Goal: Information Seeking & Learning: Find specific fact

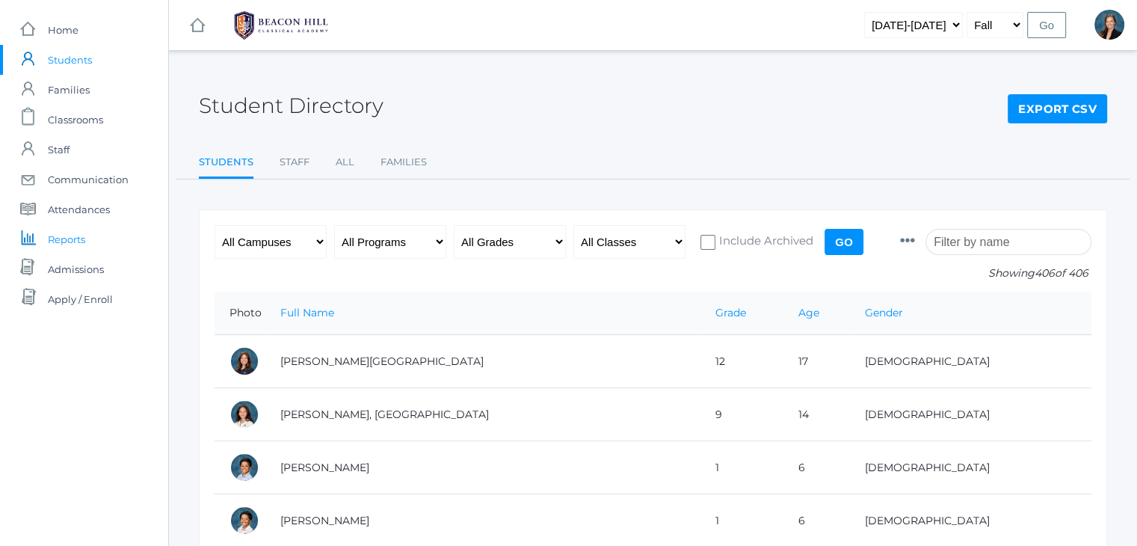
click at [72, 238] on span "Reports" at bounding box center [66, 239] width 37 height 30
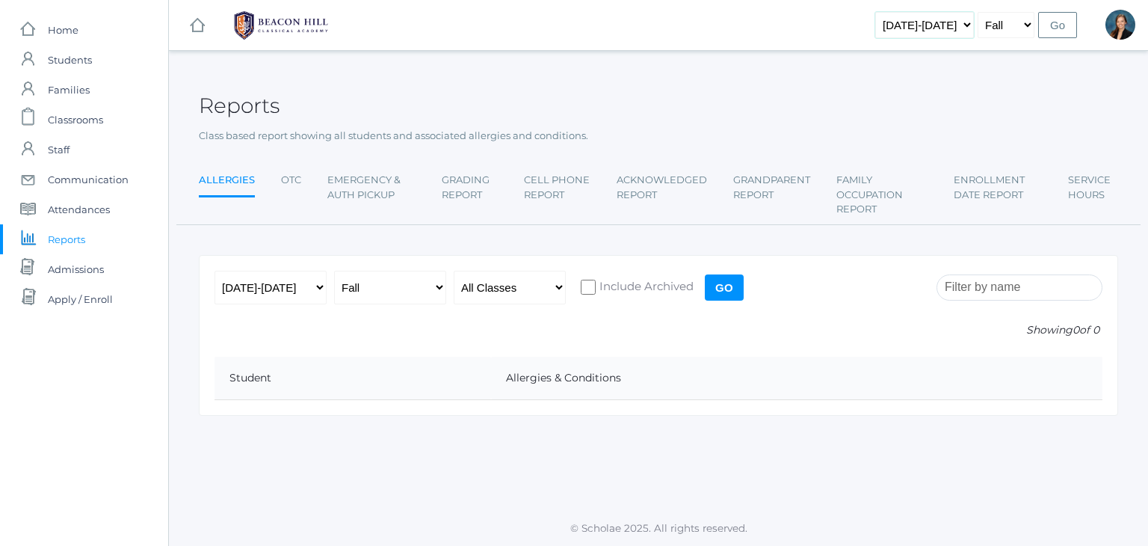
click at [937, 37] on select "2019-2020 2020-2021 2021-2022 2022-2023 2023-2024 2024-2025 2025-2026" at bounding box center [924, 25] width 99 height 26
click at [629, 105] on div "Reports" at bounding box center [658, 97] width 919 height 55
click at [69, 28] on span "Home" at bounding box center [63, 30] width 31 height 30
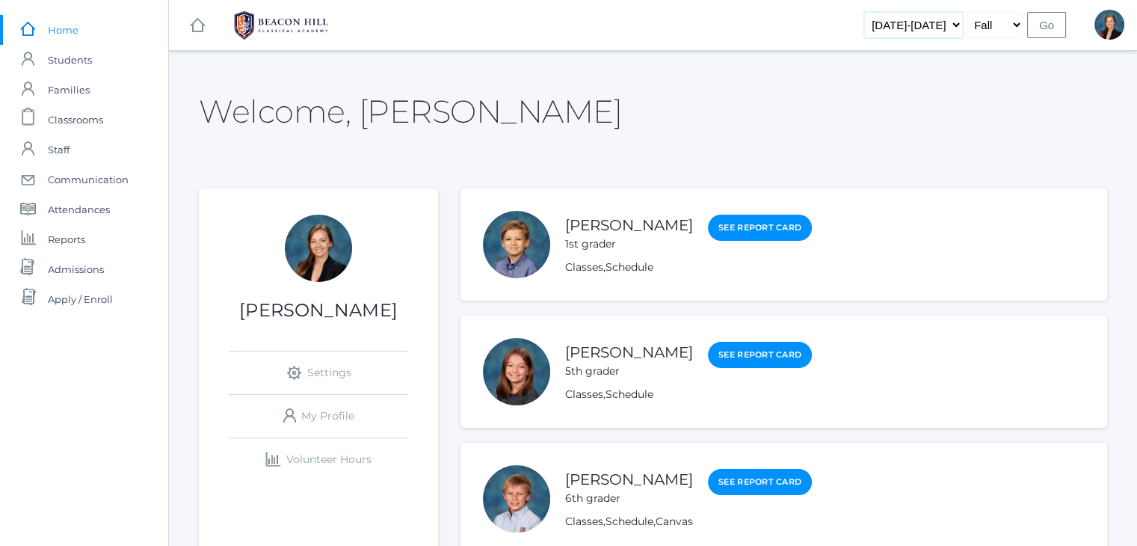
click at [950, 19] on select "2019-2020 2020-2021 2021-2022 2022-2023 2023-2024 2024-2025 2025-2026" at bounding box center [913, 25] width 99 height 26
select select "[DATE]-[DATE]"
click at [888, 12] on select "2019-2020 2020-2021 2021-2022 2022-2023 2023-2024 2024-2025 2025-2026" at bounding box center [913, 25] width 99 height 26
click at [719, 114] on div "Welcome, Allison" at bounding box center [653, 103] width 908 height 67
click at [87, 115] on span "Classrooms" at bounding box center [75, 120] width 55 height 30
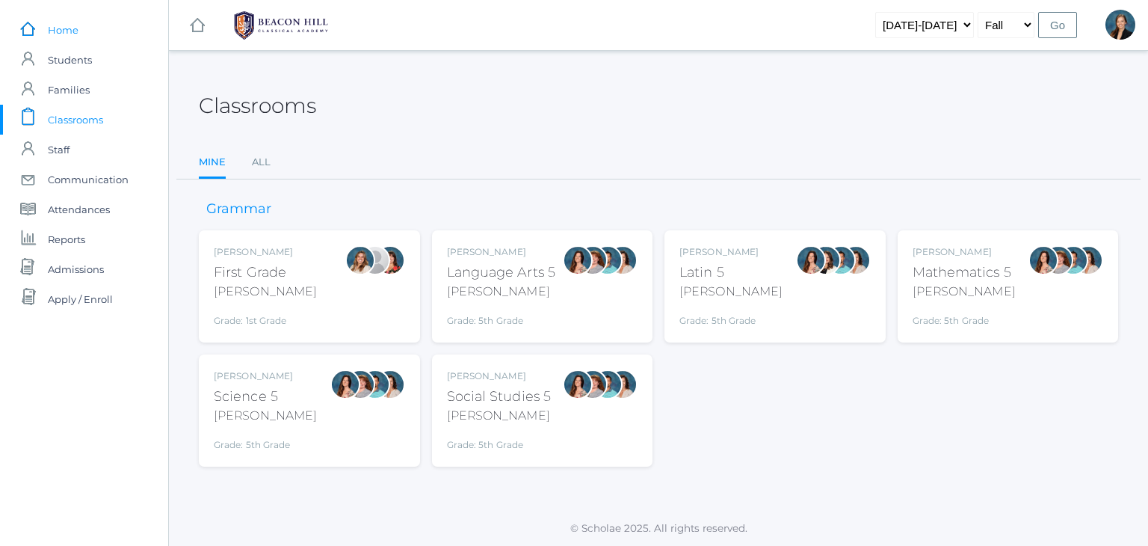
click at [68, 31] on span "Home" at bounding box center [63, 30] width 31 height 30
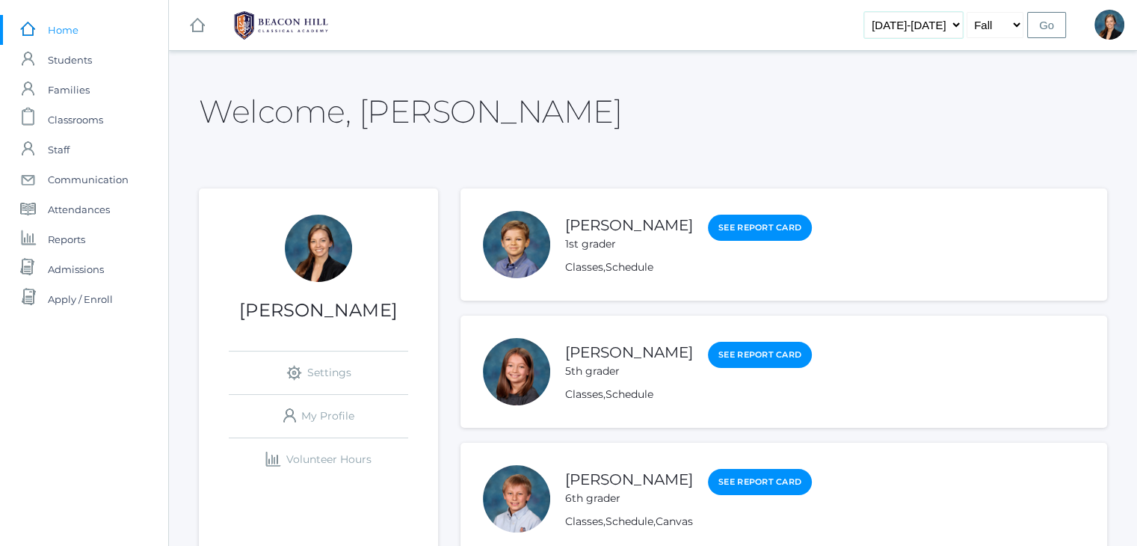
click at [933, 25] on select "2019-2020 2020-2021 2021-2022 2022-2023 2023-2024 2024-2025 2025-2026" at bounding box center [913, 25] width 99 height 26
select select "[DATE]-[DATE]"
click at [888, 12] on select "2019-2020 2020-2021 2021-2022 2022-2023 2023-2024 2024-2025 2025-2026" at bounding box center [913, 25] width 99 height 26
click at [1042, 19] on input "Go" at bounding box center [1046, 25] width 39 height 26
click at [999, 22] on select "Fall Spring" at bounding box center [994, 25] width 57 height 26
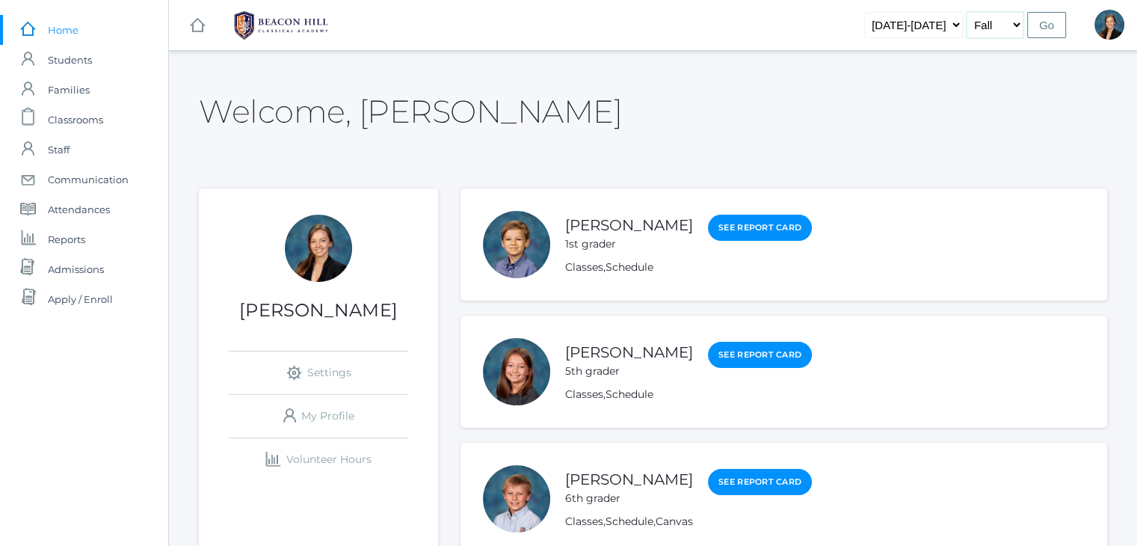
select select "2"
click at [968, 12] on select "Fall Spring" at bounding box center [994, 25] width 57 height 26
click at [1046, 22] on input "Go" at bounding box center [1046, 25] width 39 height 26
click at [647, 99] on div "Welcome, [PERSON_NAME]" at bounding box center [653, 103] width 908 height 67
click at [75, 64] on span "Students" at bounding box center [70, 60] width 44 height 30
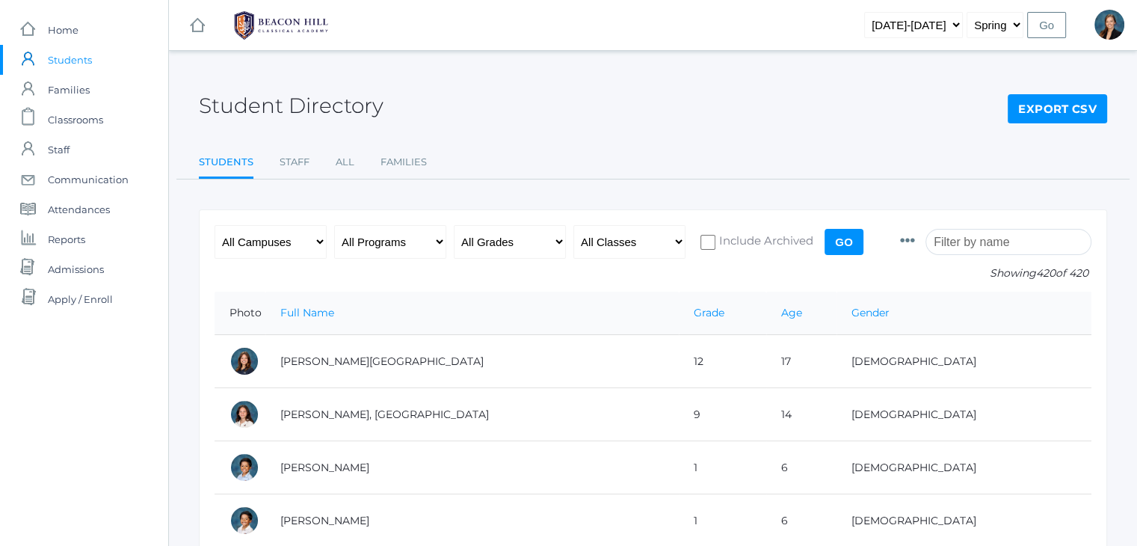
click at [959, 247] on input "search" at bounding box center [1008, 242] width 166 height 26
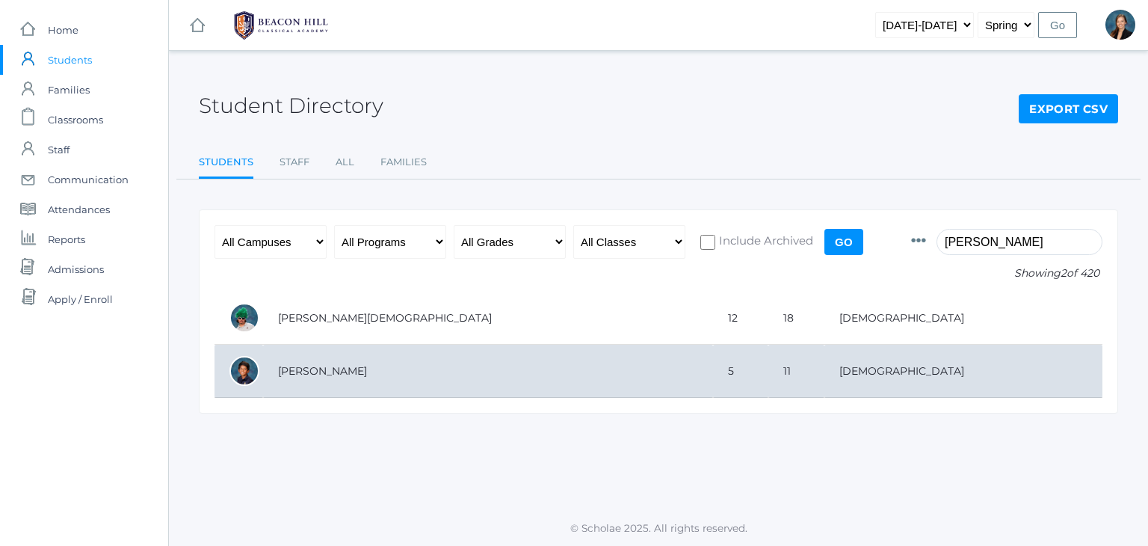
type input "marti"
click at [473, 370] on td "Martinez, Hunter" at bounding box center [488, 371] width 450 height 53
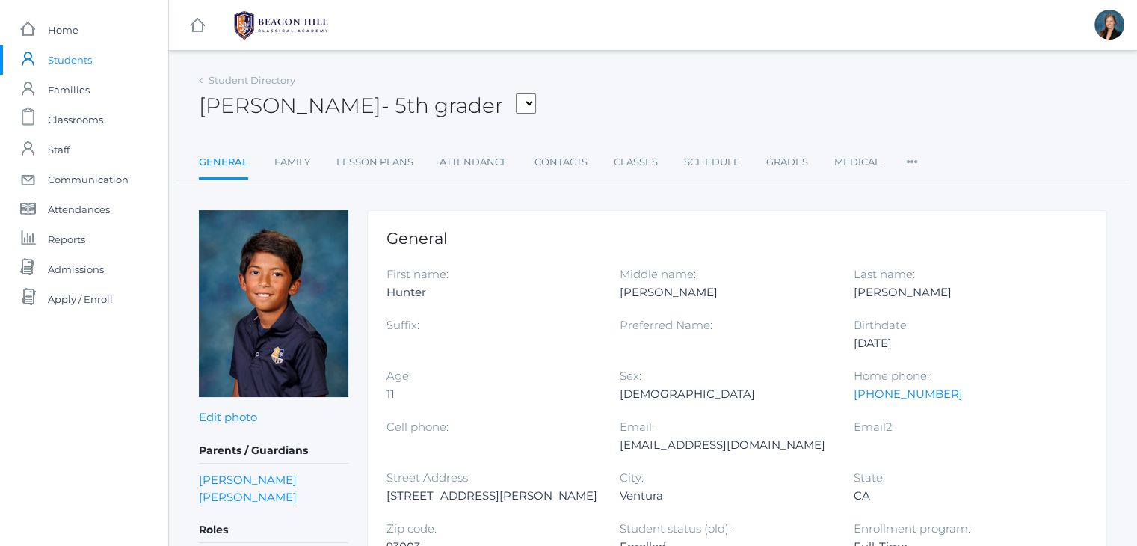
click at [595, 105] on div "Hunter Martinez - 5th grader Amburgey, Wesley Avila, Phoenix Baron, Cruz Beaty,…" at bounding box center [653, 97] width 908 height 55
click at [629, 99] on div "Hunter Martinez - 5th grader Amburgey, Wesley Avila, Phoenix Baron, Cruz Beaty,…" at bounding box center [653, 97] width 908 height 55
click at [843, 114] on div "Hunter Martinez - 5th grader Amburgey, Wesley Avila, Phoenix Baron, Cruz Beaty,…" at bounding box center [653, 97] width 908 height 55
click at [774, 158] on link "Grades" at bounding box center [787, 162] width 42 height 30
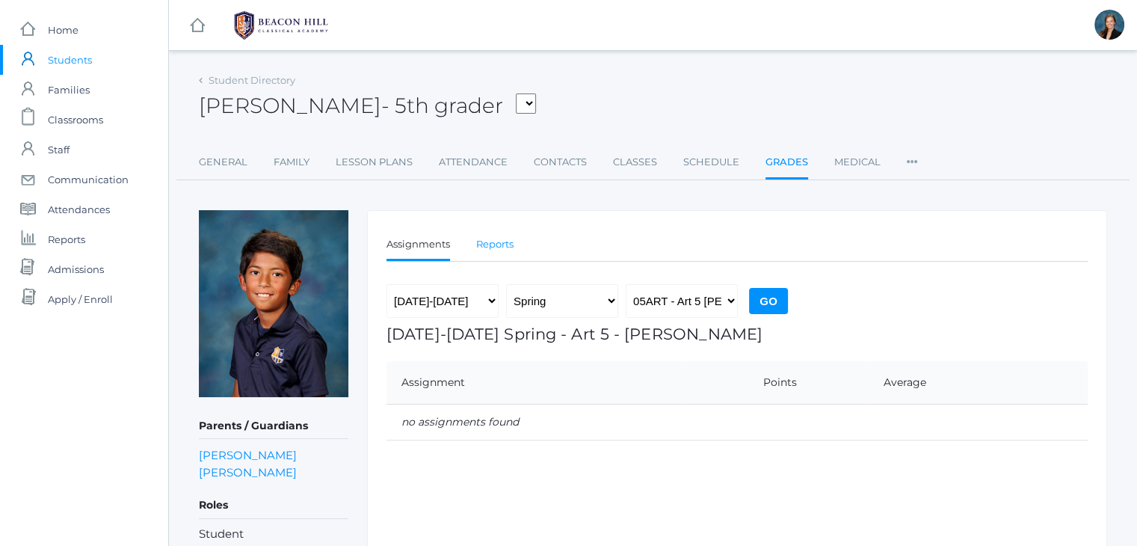
click at [492, 241] on link "Reports" at bounding box center [494, 244] width 37 height 30
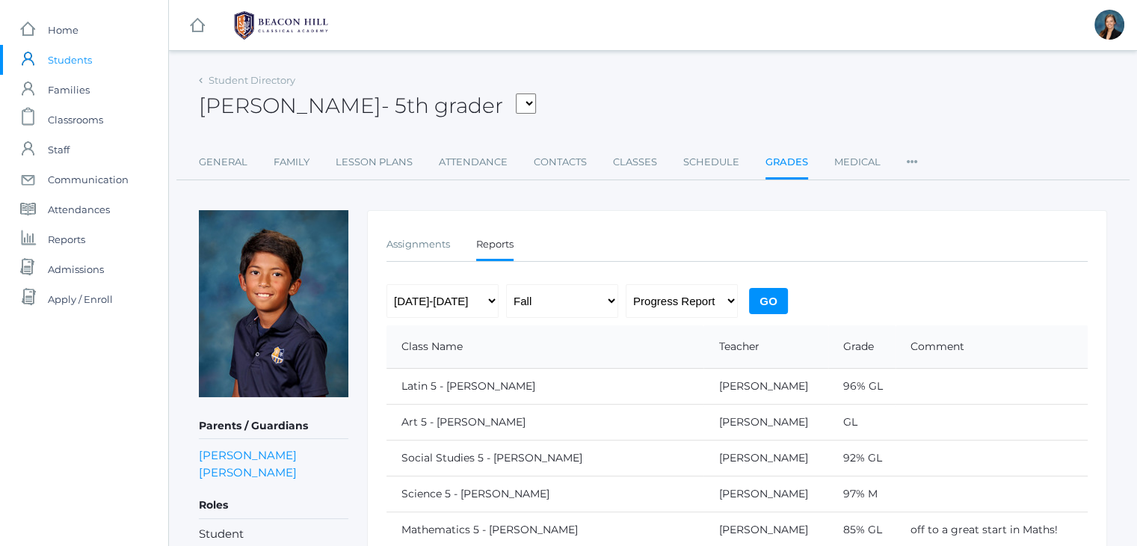
click at [672, 105] on div "Hunter Martinez - 5th grader Amburgey, Wesley Avila, Phoenix Baron, Cruz Beaty,…" at bounding box center [653, 97] width 908 height 55
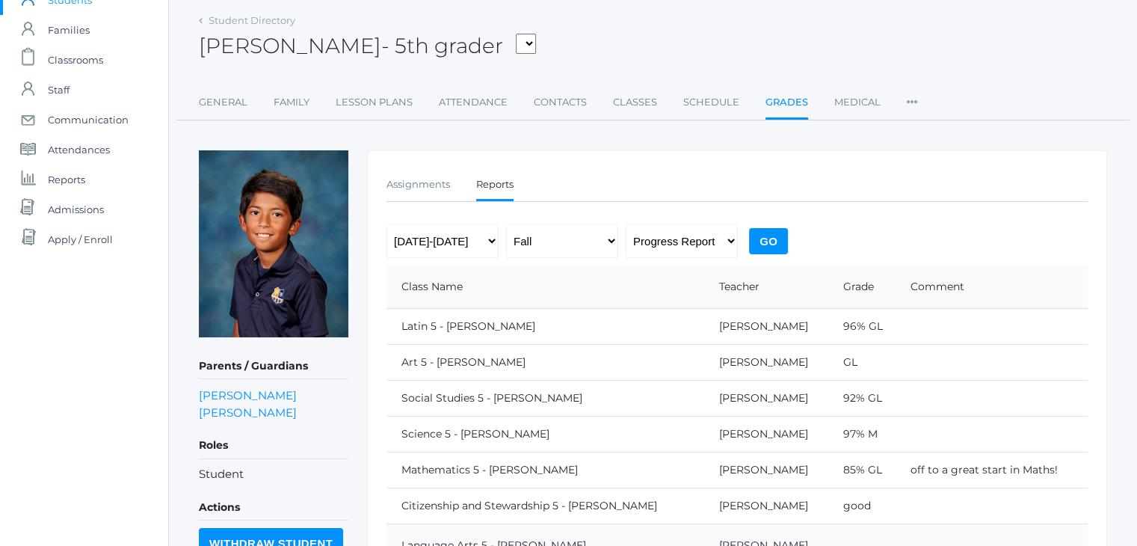
scroll to position [32, 0]
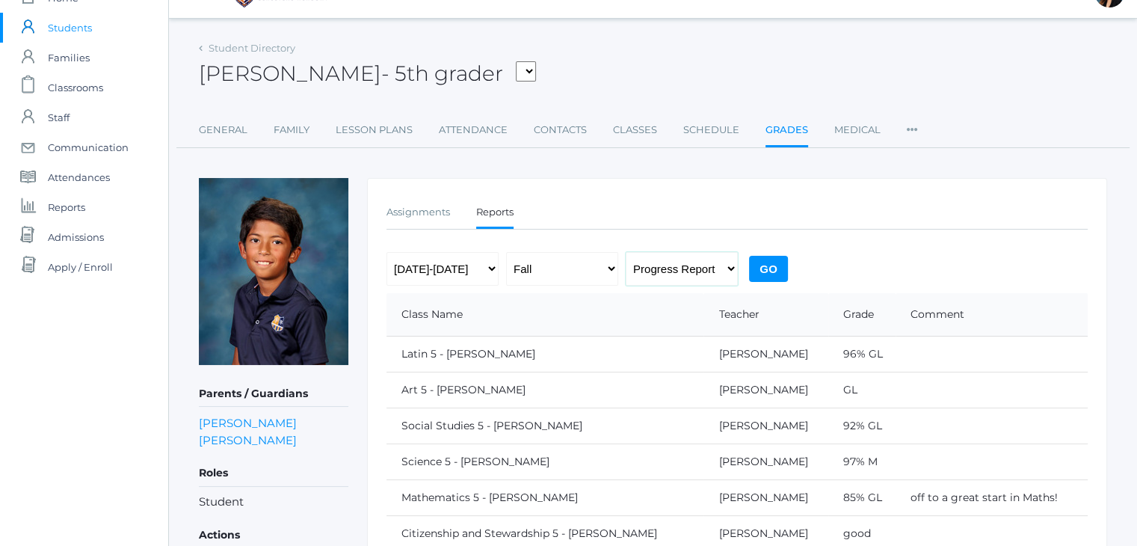
click at [699, 270] on select "Progress Report Report Card" at bounding box center [682, 269] width 112 height 34
select select "report"
click at [626, 252] on select "Progress Report Report Card" at bounding box center [682, 269] width 112 height 34
click at [544, 265] on select "Fall Spring" at bounding box center [562, 269] width 112 height 34
select select "2"
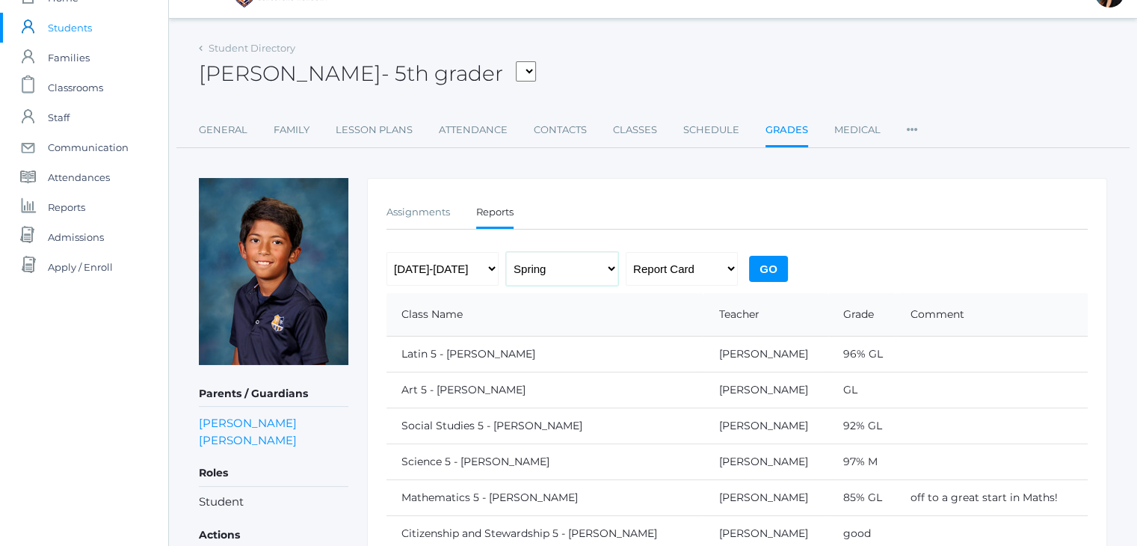
click at [506, 252] on select "Fall Spring" at bounding box center [562, 269] width 112 height 34
click at [767, 269] on input "Go" at bounding box center [768, 269] width 39 height 26
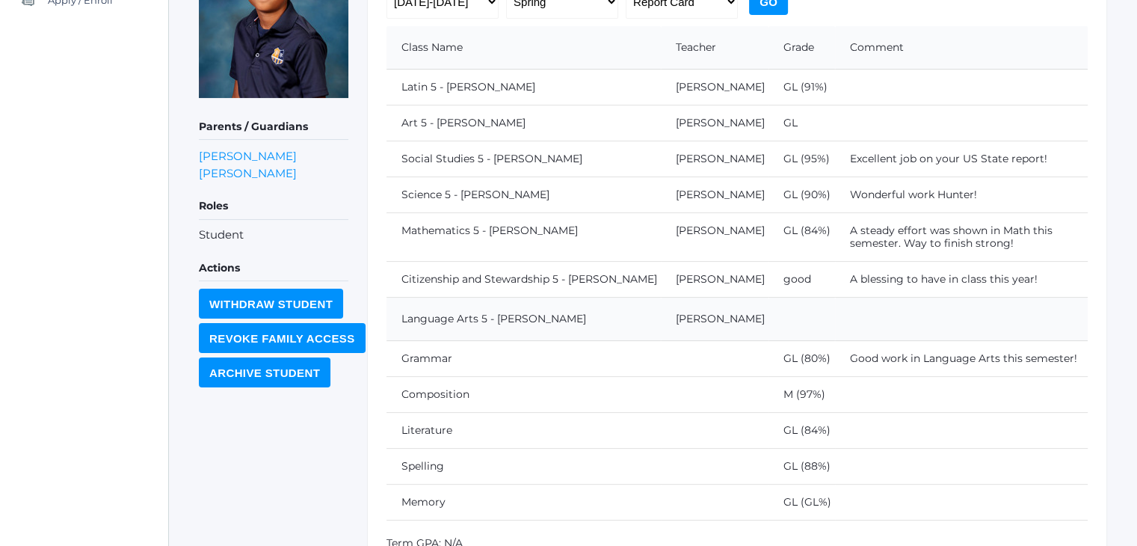
scroll to position [85, 0]
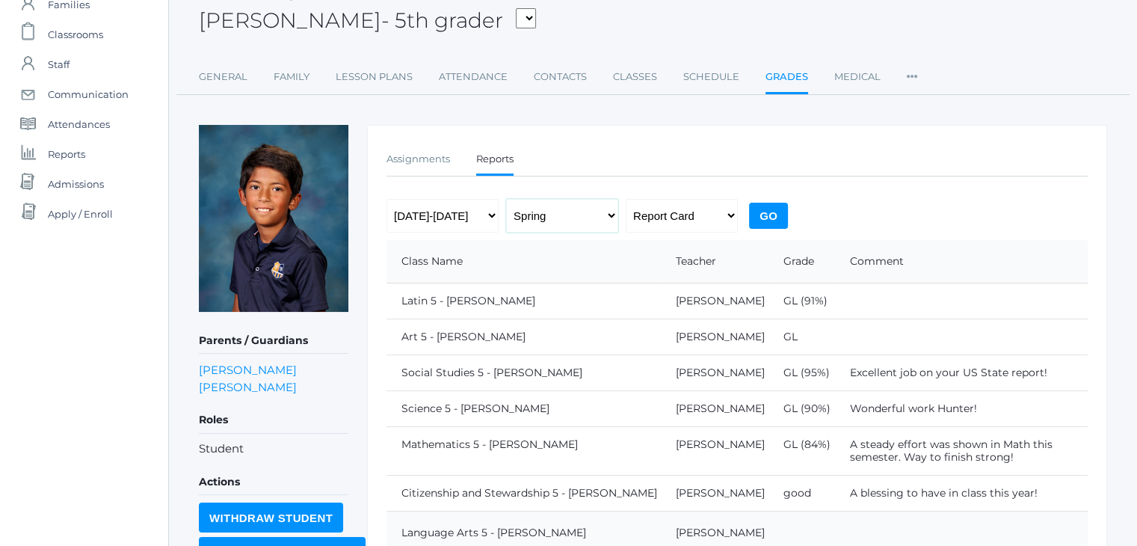
click at [534, 218] on select "Fall Spring" at bounding box center [562, 216] width 112 height 34
click at [479, 200] on select "[DATE]-[DATE] [DATE]-[DATE] [DATE]-[DATE] [DATE]-[DATE] [DATE]-[DATE] [DATE]-[D…" at bounding box center [442, 216] width 112 height 34
select select "[DATE]-[DATE]"
click at [386, 199] on select "[DATE]-[DATE] [DATE]-[DATE] [DATE]-[DATE] [DATE]-[DATE] [DATE]-[DATE] [DATE]-[D…" at bounding box center [442, 216] width 112 height 34
click at [550, 212] on select "Fall Spring" at bounding box center [562, 216] width 112 height 34
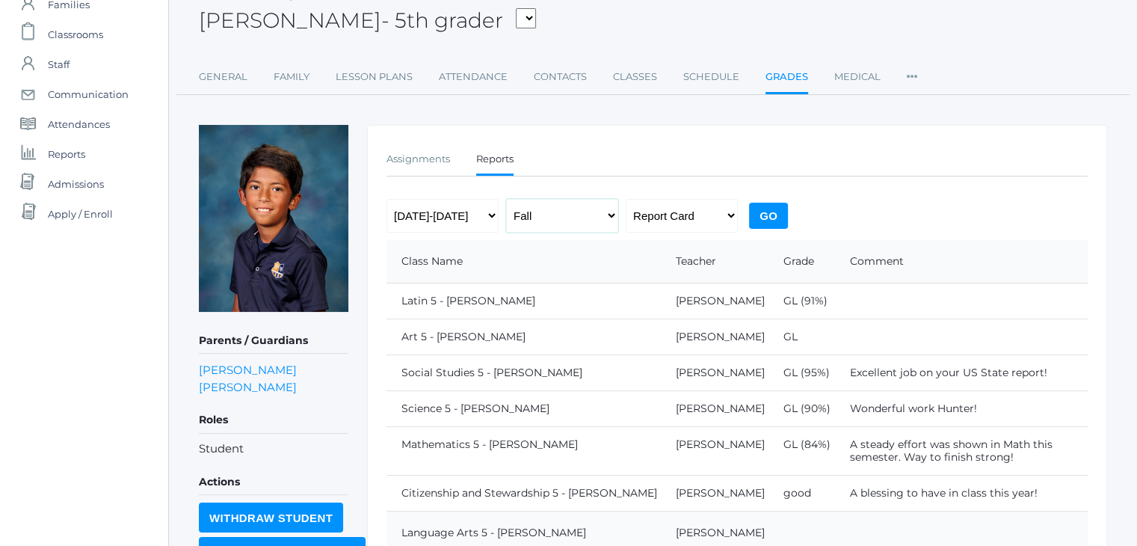
click at [506, 199] on select "Fall Spring" at bounding box center [562, 216] width 112 height 34
click at [588, 212] on select "Fall Spring" at bounding box center [562, 216] width 112 height 34
select select "1"
click at [506, 199] on select "Fall Spring" at bounding box center [562, 216] width 112 height 34
click at [765, 211] on input "Go" at bounding box center [768, 216] width 39 height 26
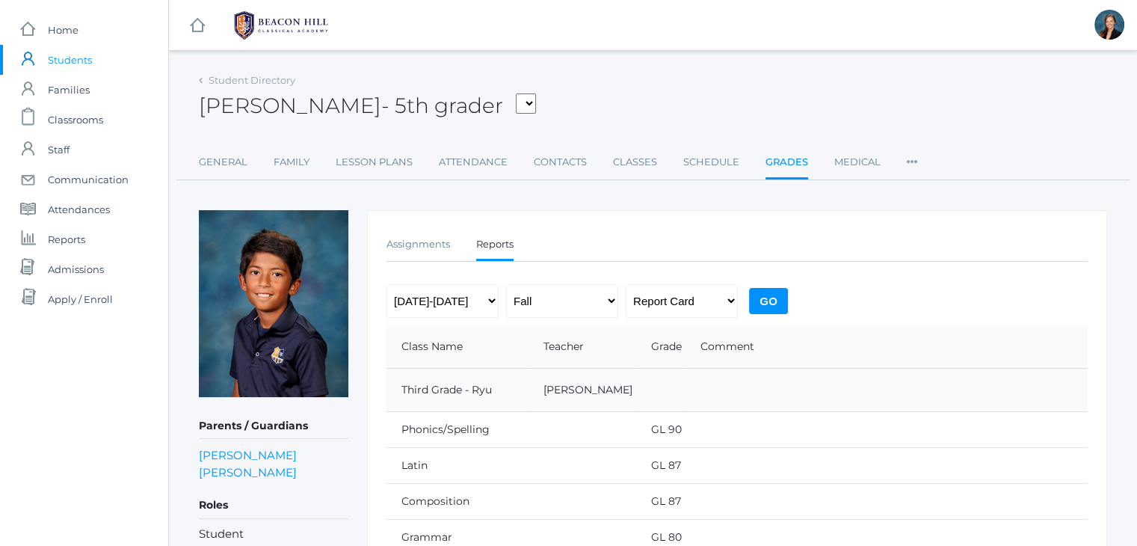
click at [896, 234] on ul "Assignments Reports" at bounding box center [736, 245] width 701 height 32
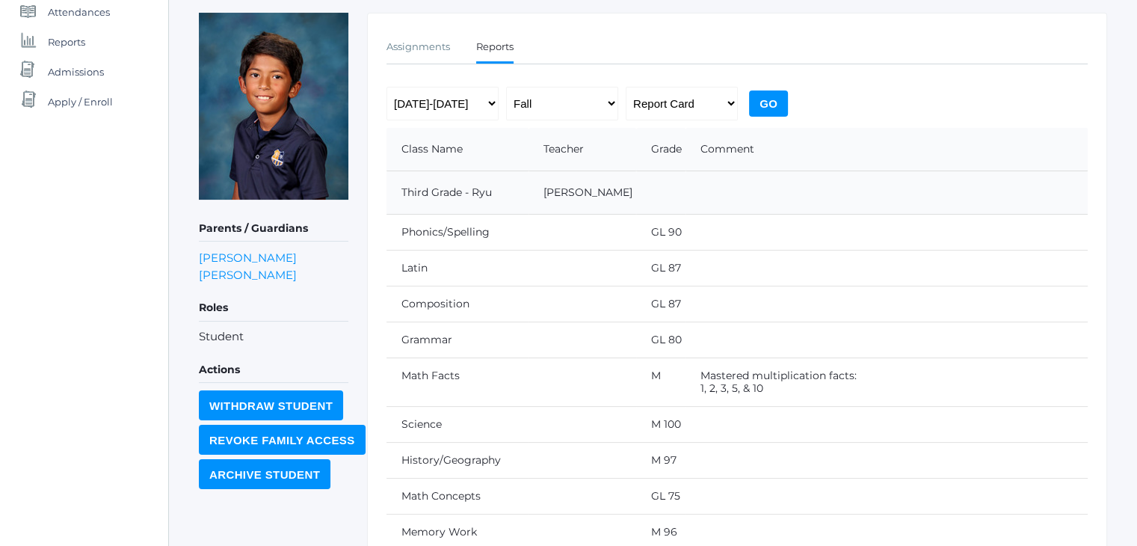
scroll to position [9, 0]
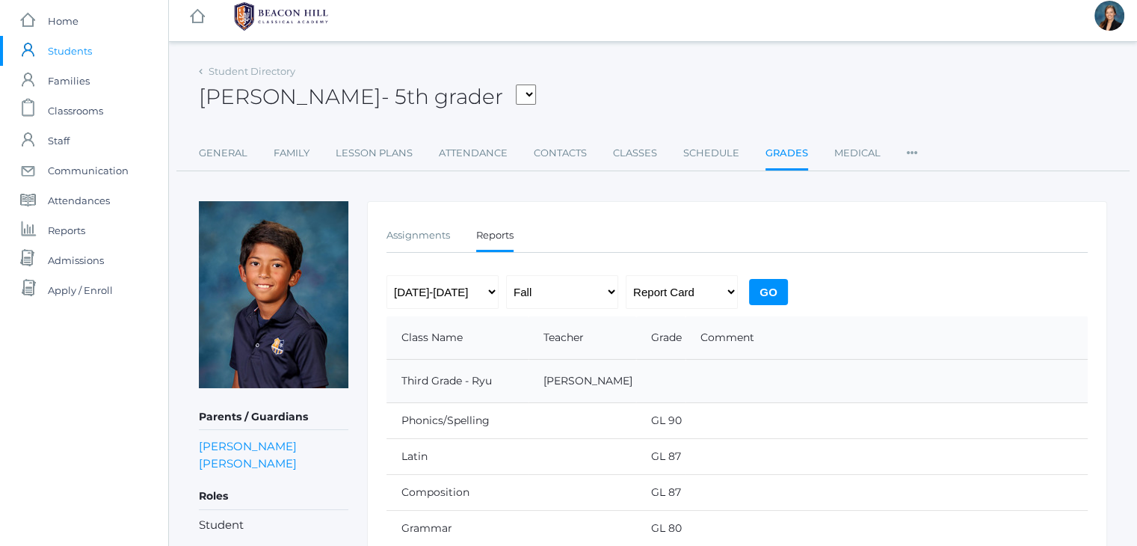
click at [769, 288] on input "Go" at bounding box center [768, 292] width 39 height 26
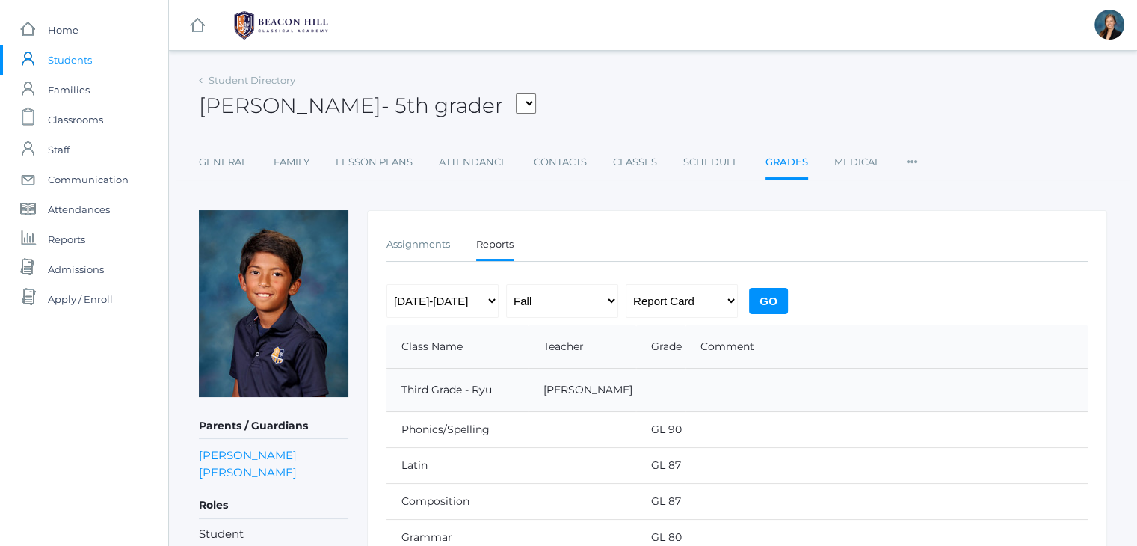
click at [834, 216] on div "Assignments Reports Assignments Reports 2019-2020 2020-2021 2021-2022 2022-2023…" at bounding box center [737, 551] width 740 height 683
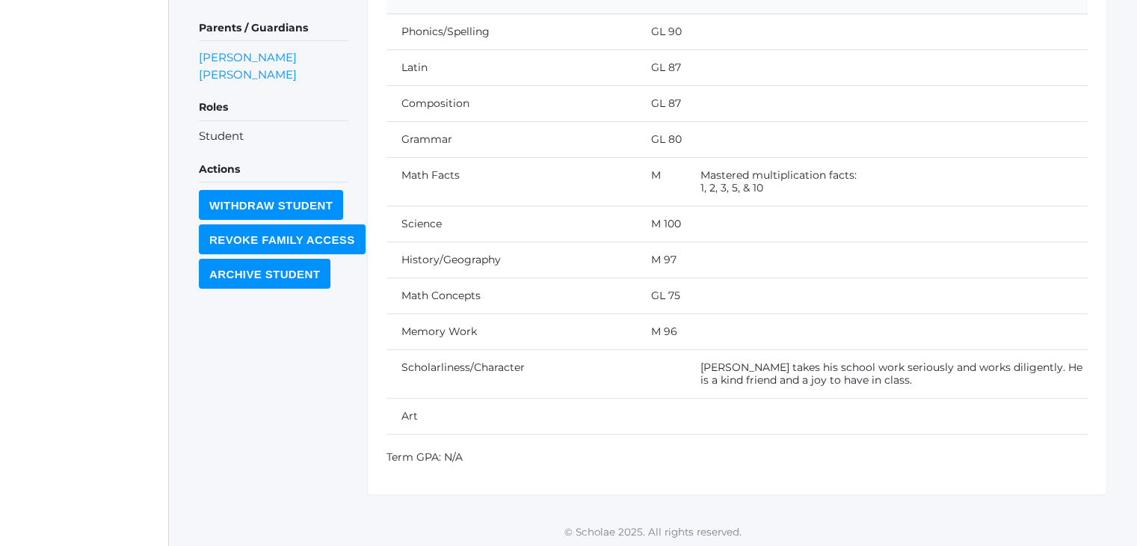
scroll to position [98, 0]
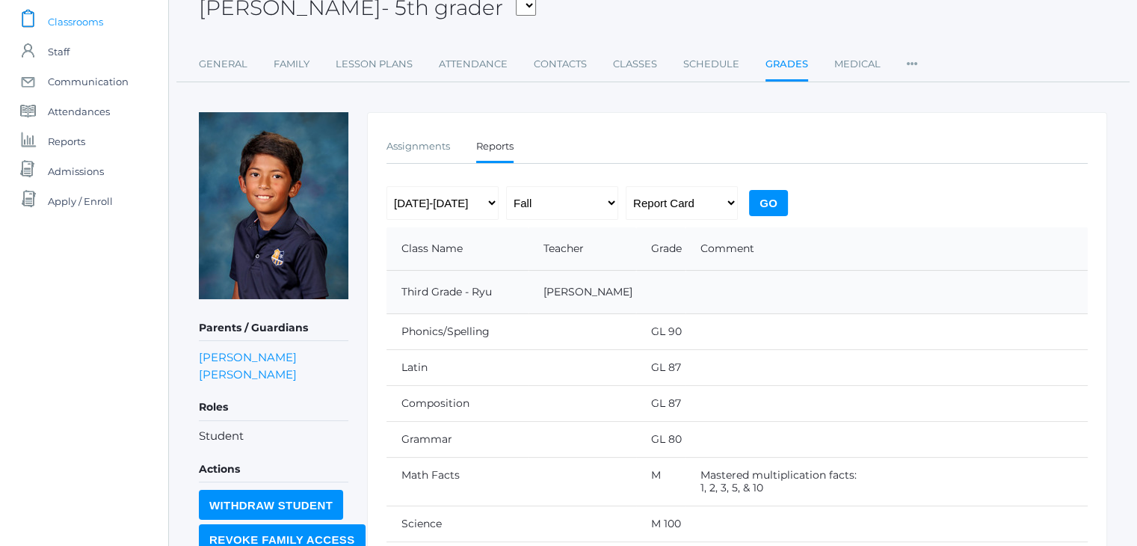
click at [67, 22] on span "Classrooms" at bounding box center [75, 22] width 55 height 30
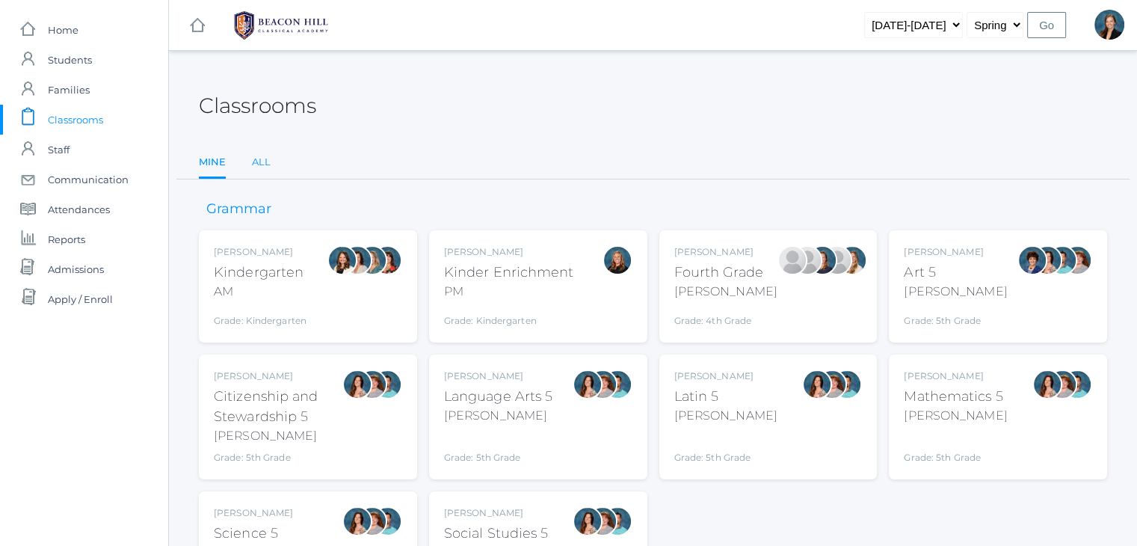
click at [266, 160] on link "All" at bounding box center [261, 162] width 19 height 30
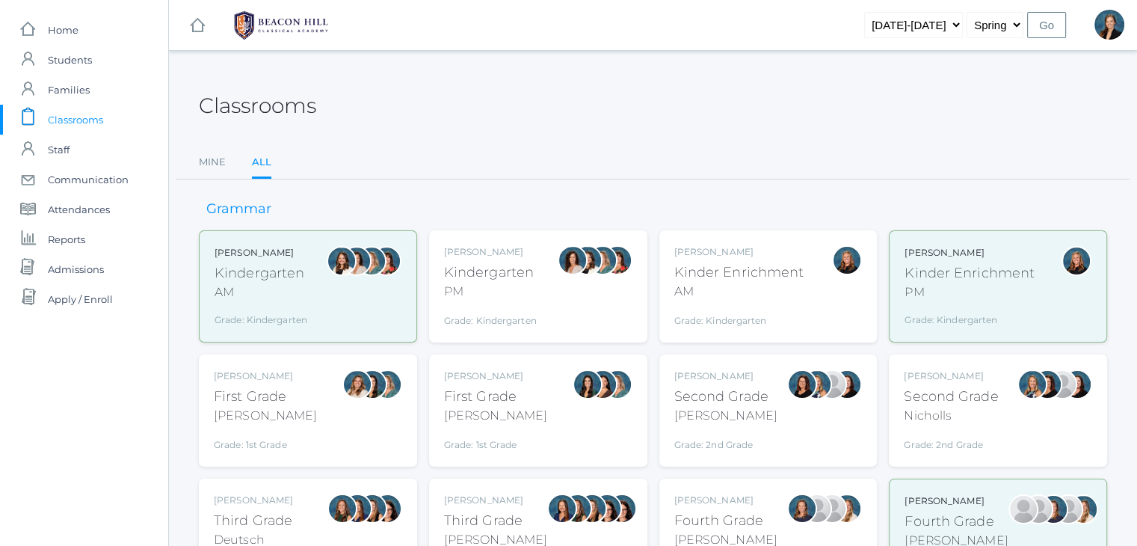
click at [1003, 392] on div "Courtney Nicholls Second Grade Nicholls Grade: 2nd Grade 02LA" at bounding box center [998, 410] width 188 height 82
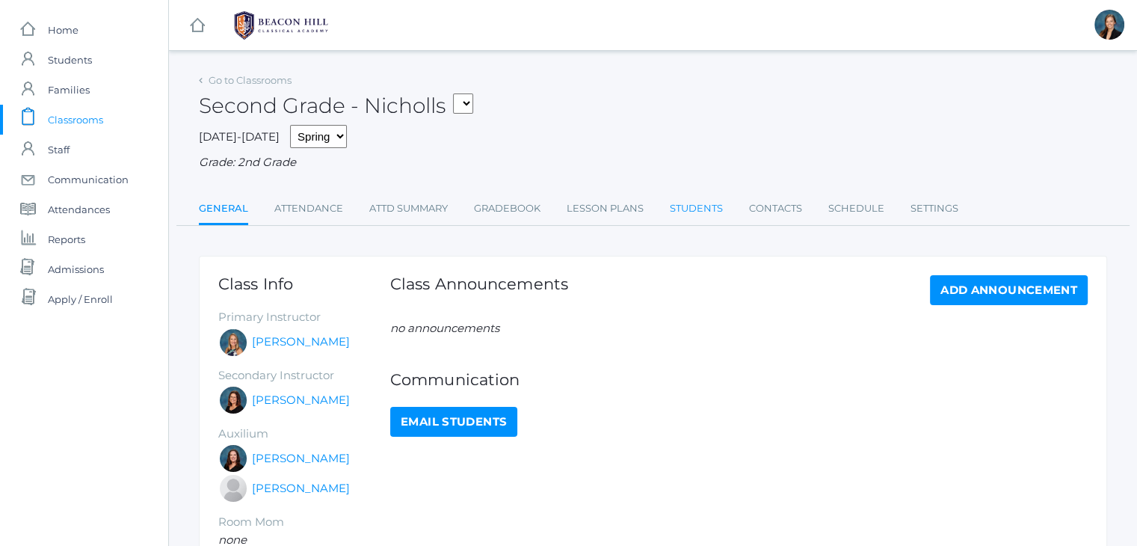
click at [687, 212] on link "Students" at bounding box center [696, 209] width 53 height 30
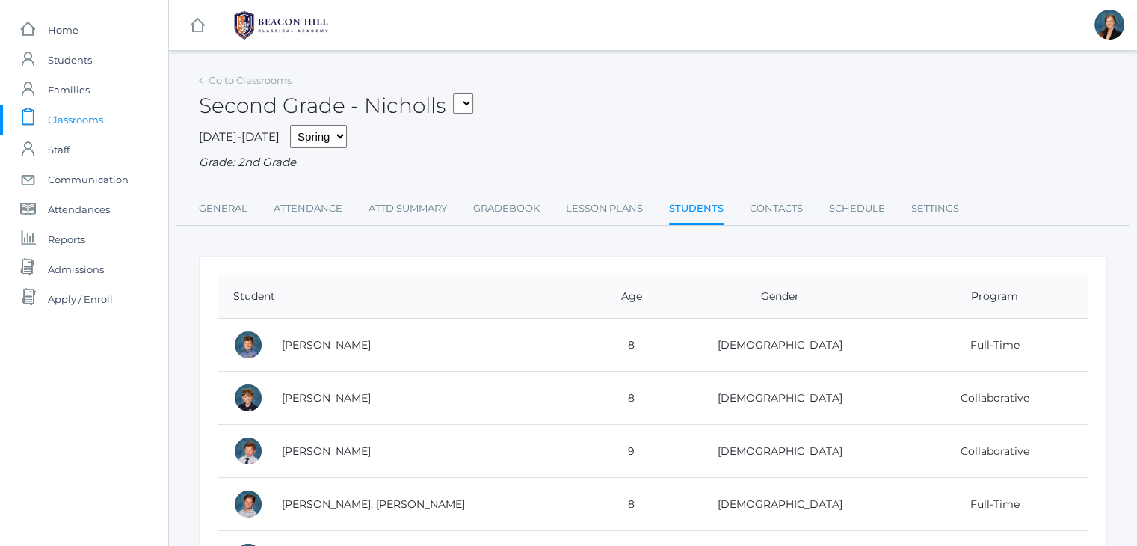
click at [589, 85] on div "Second Grade - Nicholls *KNDC - Kinder Enrichment PM *KIND - Kindergarten AM 04…" at bounding box center [653, 97] width 908 height 55
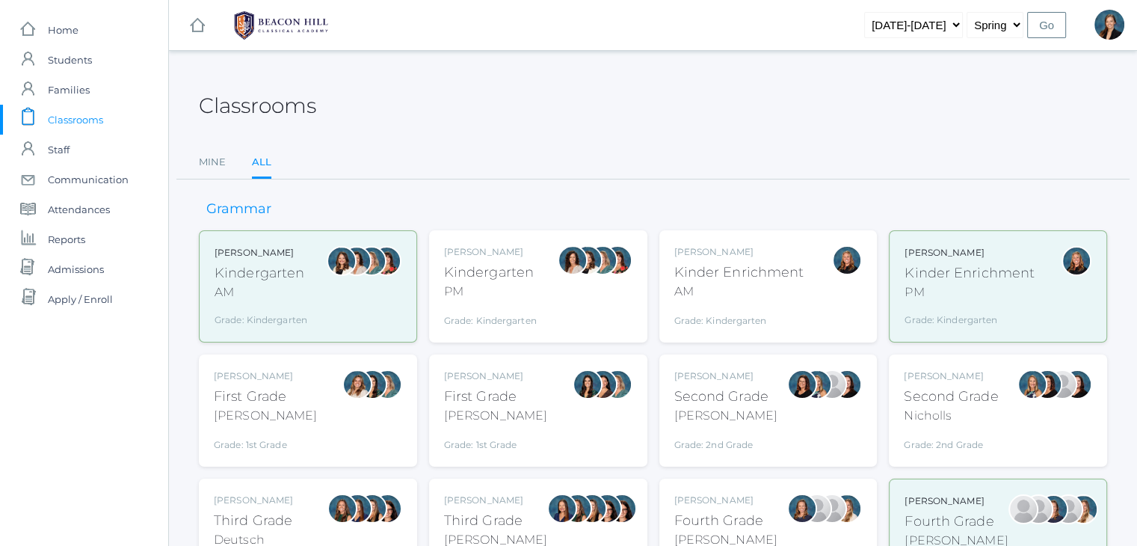
click at [741, 410] on div "[PERSON_NAME]" at bounding box center [725, 416] width 103 height 18
click at [669, 422] on div "Emily Balli Second Grade Balli Grade: 2nd Grade 02LA" at bounding box center [768, 410] width 218 height 112
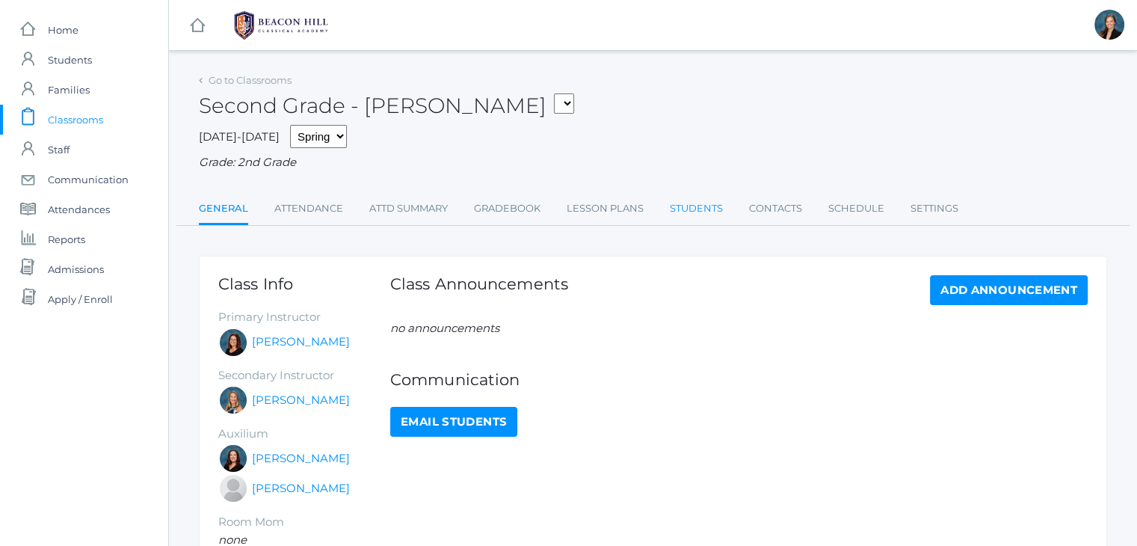
click at [708, 208] on link "Students" at bounding box center [696, 209] width 53 height 30
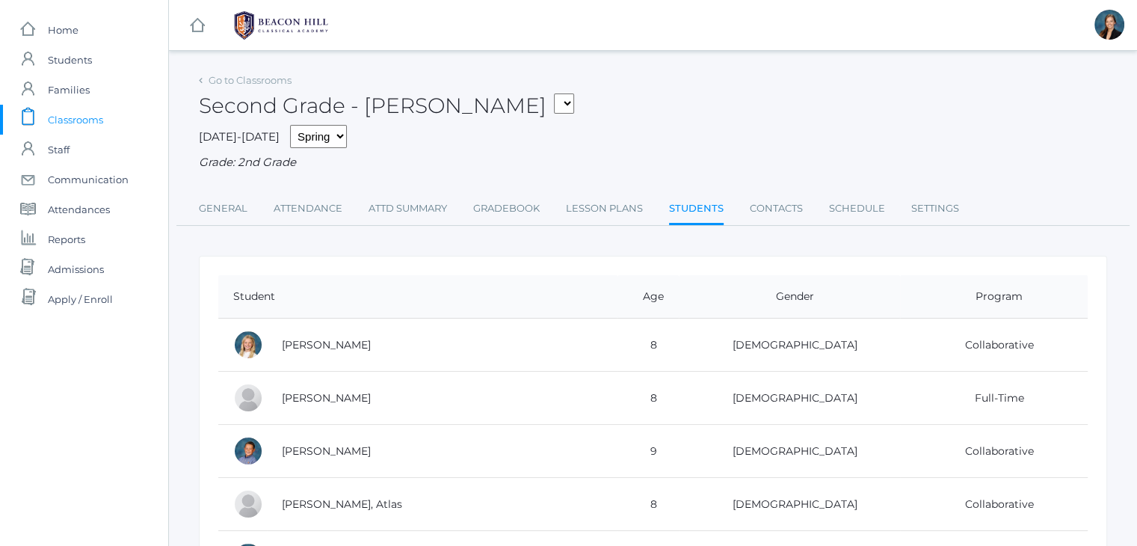
scroll to position [30, 0]
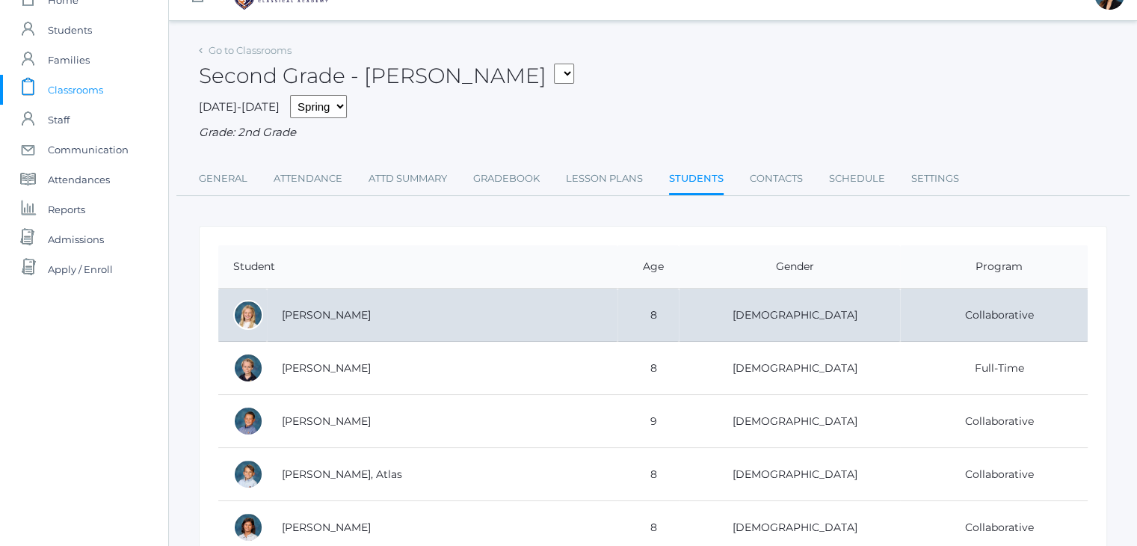
click at [328, 303] on td "Armstrong, Sadie" at bounding box center [442, 315] width 351 height 53
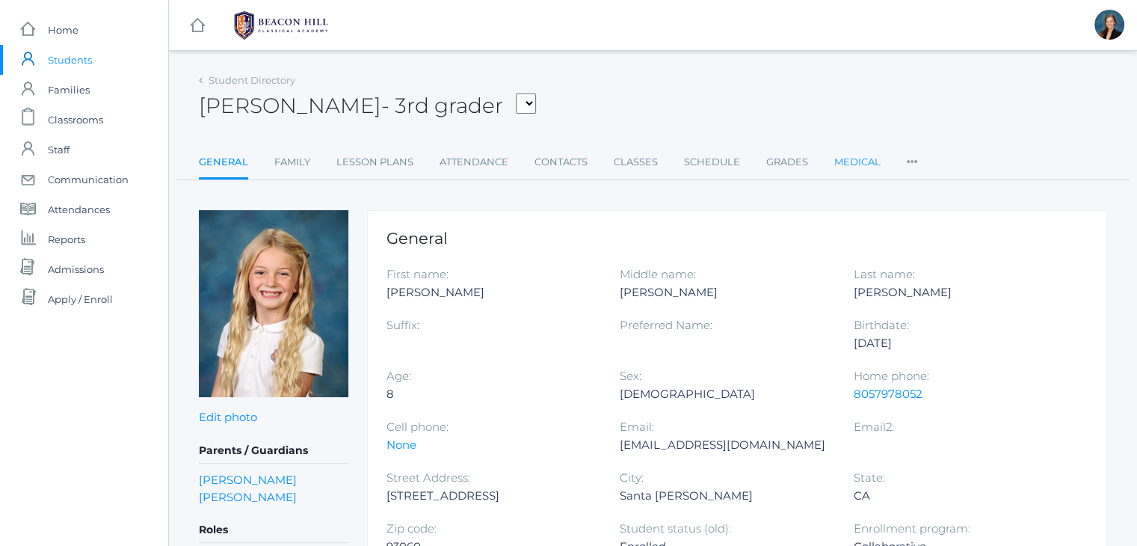
click at [843, 164] on link "Medical" at bounding box center [857, 162] width 46 height 30
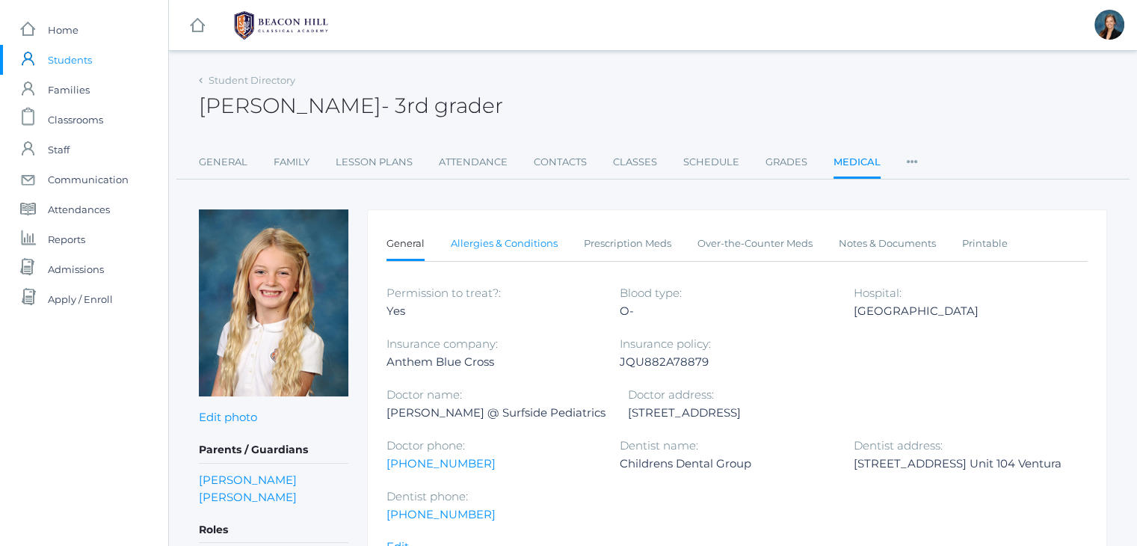
click at [511, 246] on link "Allergies & Conditions" at bounding box center [504, 244] width 107 height 30
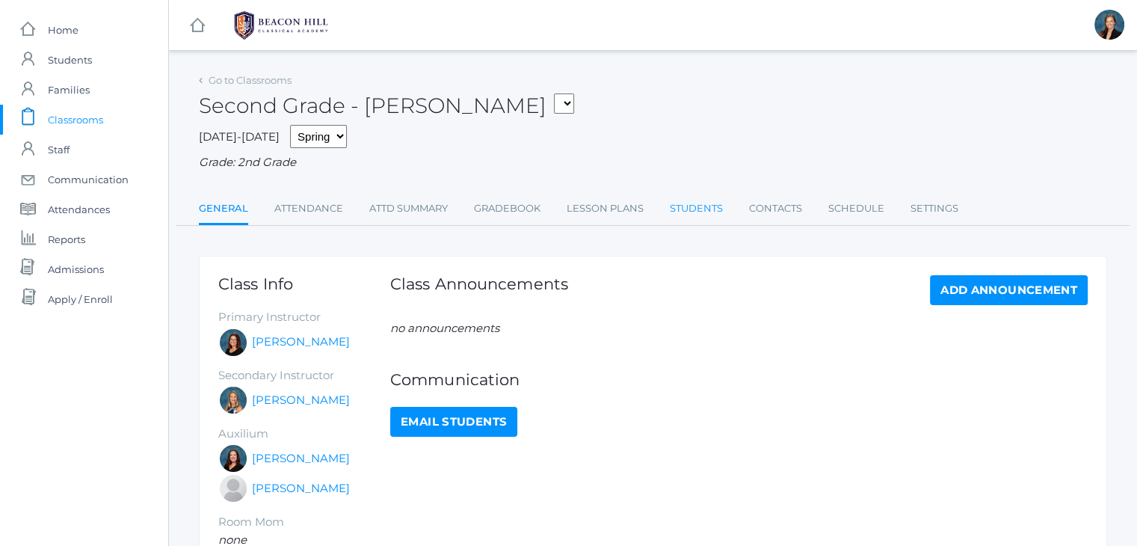
click at [704, 202] on link "Students" at bounding box center [696, 209] width 53 height 30
click at [73, 236] on span "Reports" at bounding box center [66, 239] width 37 height 30
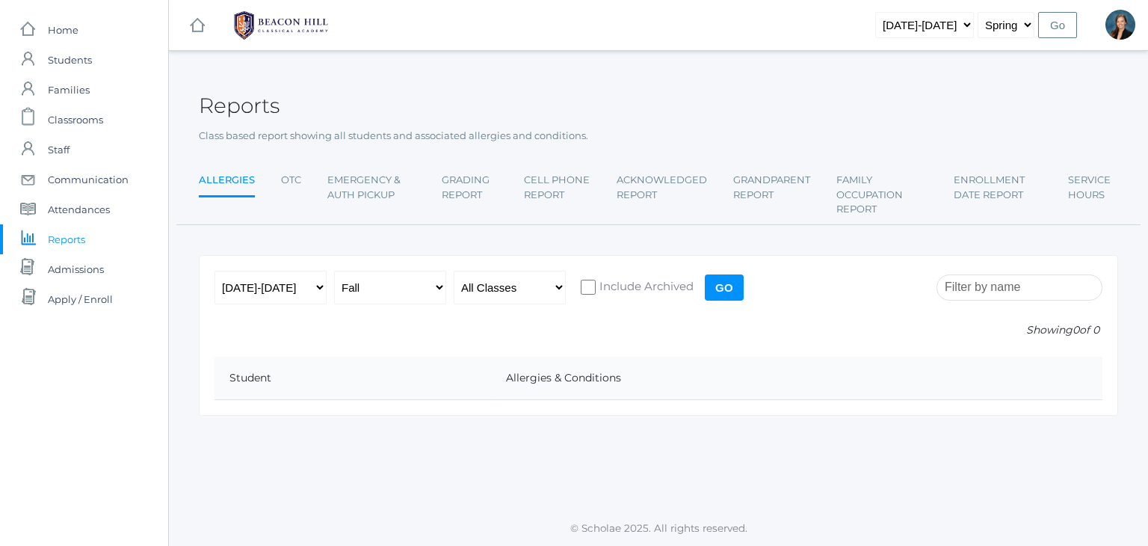
click at [514, 99] on div "Reports" at bounding box center [658, 97] width 919 height 55
click at [650, 102] on div "Reports" at bounding box center [658, 97] width 919 height 55
click at [631, 87] on div "Reports" at bounding box center [658, 97] width 919 height 55
click at [275, 282] on select "2019-2020 2020-2021 2021-2022 2022-2023 2023-2024 2024-2025 2025-2026" at bounding box center [271, 288] width 112 height 34
select select "[DATE]-[DATE]"
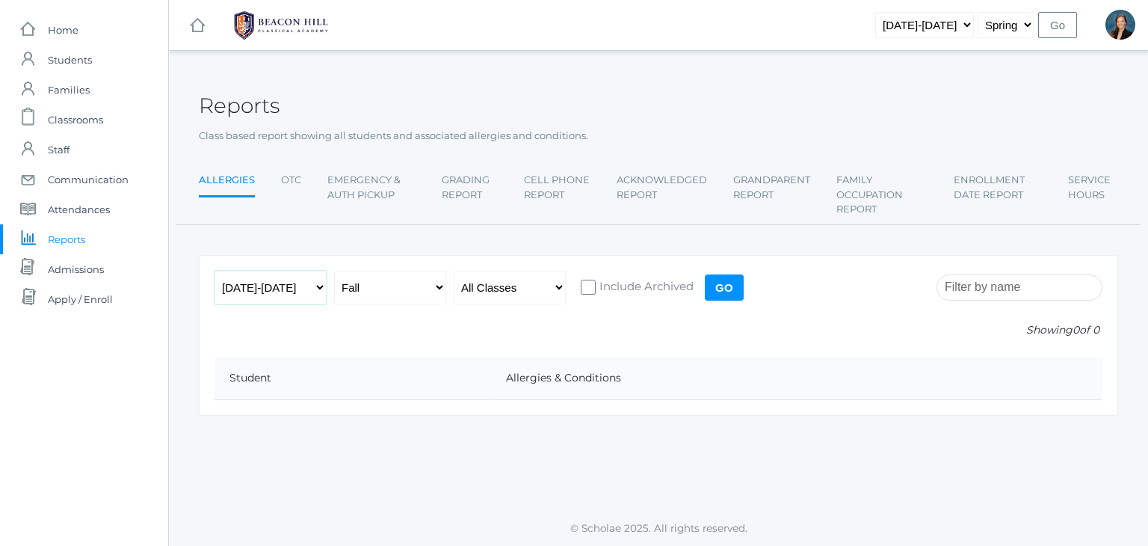
click at [215, 271] on select "2019-2020 2020-2021 2021-2022 2022-2023 2023-2024 2024-2025 2025-2026" at bounding box center [271, 288] width 112 height 34
click at [299, 276] on select "2019-2020 2020-2021 2021-2022 2022-2023 2023-2024 2024-2025 2025-2026" at bounding box center [271, 288] width 112 height 34
click at [728, 285] on input "Go" at bounding box center [724, 287] width 39 height 26
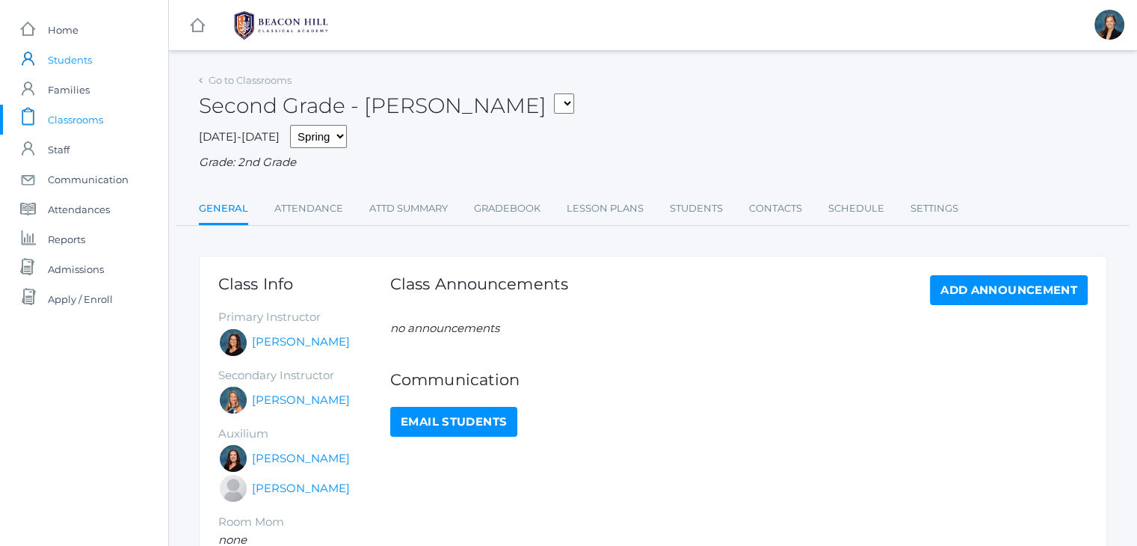
click at [70, 64] on span "Students" at bounding box center [70, 60] width 44 height 30
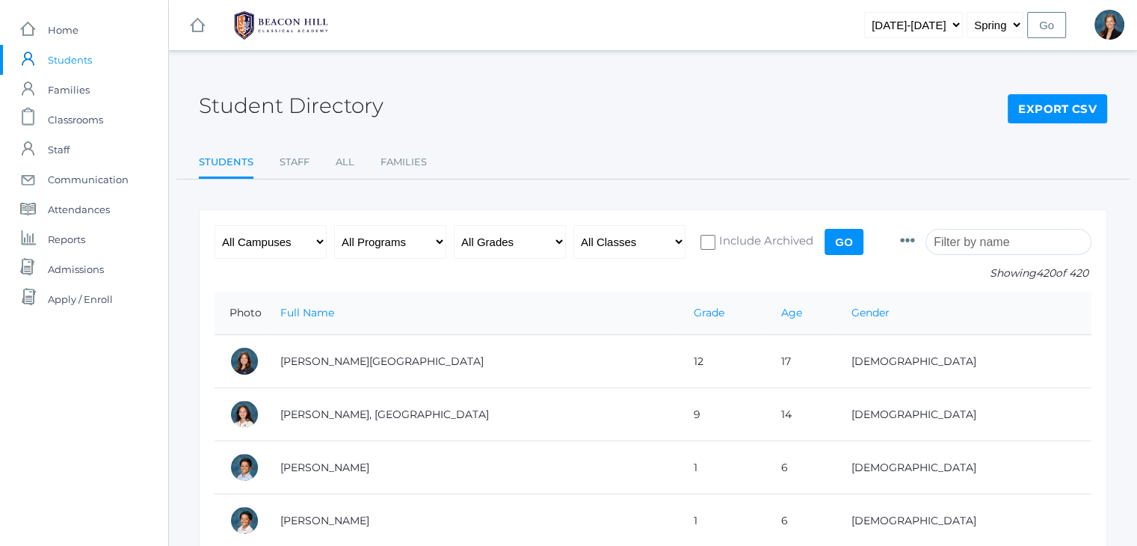
click at [990, 235] on input "search" at bounding box center [1008, 242] width 166 height 26
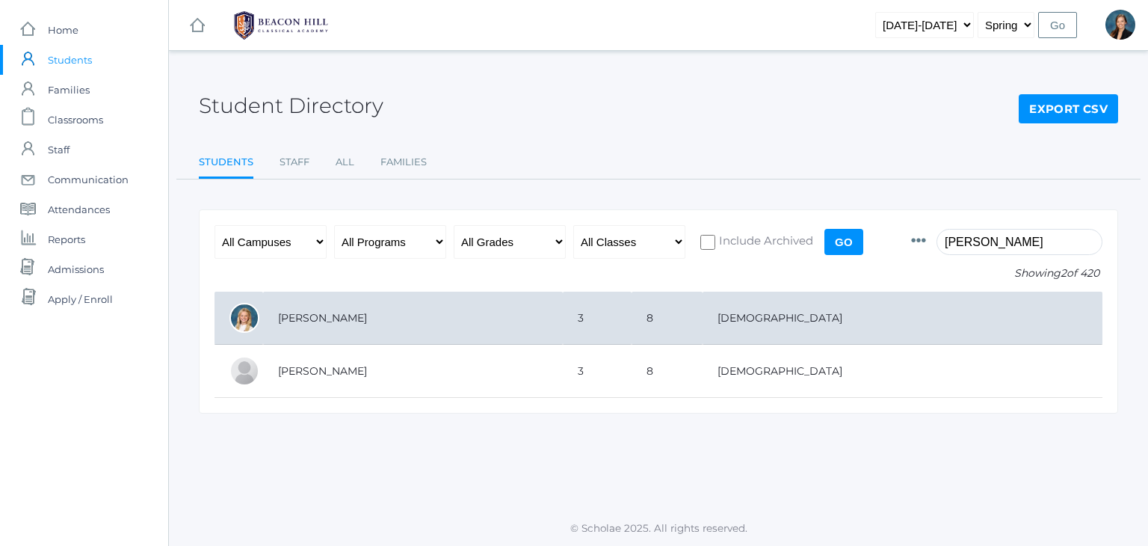
click at [290, 319] on td "Armstrong, Sadie" at bounding box center [413, 318] width 300 height 53
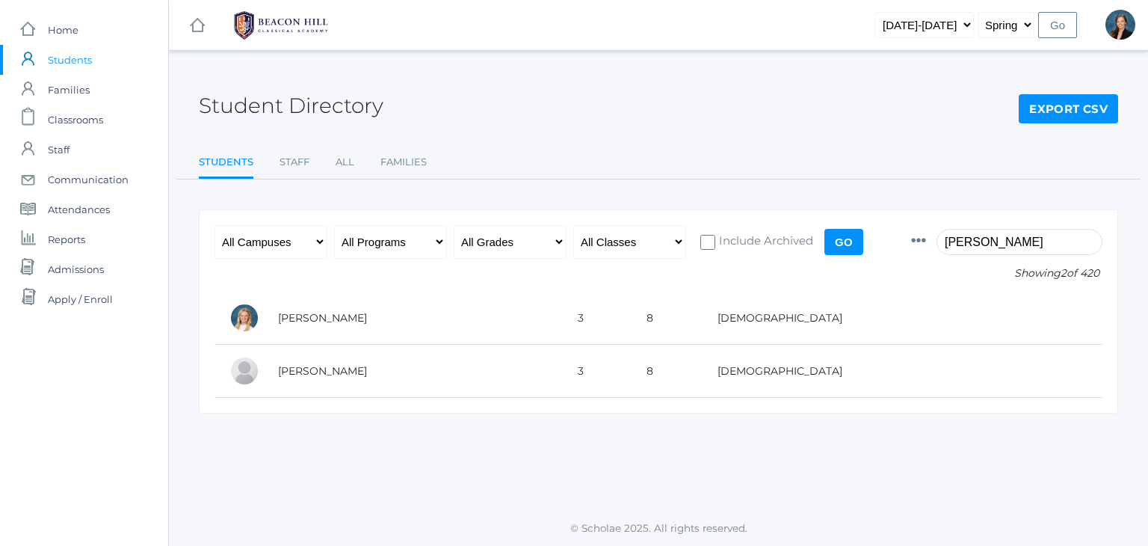
click at [508, 97] on div "Student Directory Export CSV" at bounding box center [658, 97] width 919 height 55
click at [1017, 243] on input "sadie" at bounding box center [1020, 242] width 166 height 26
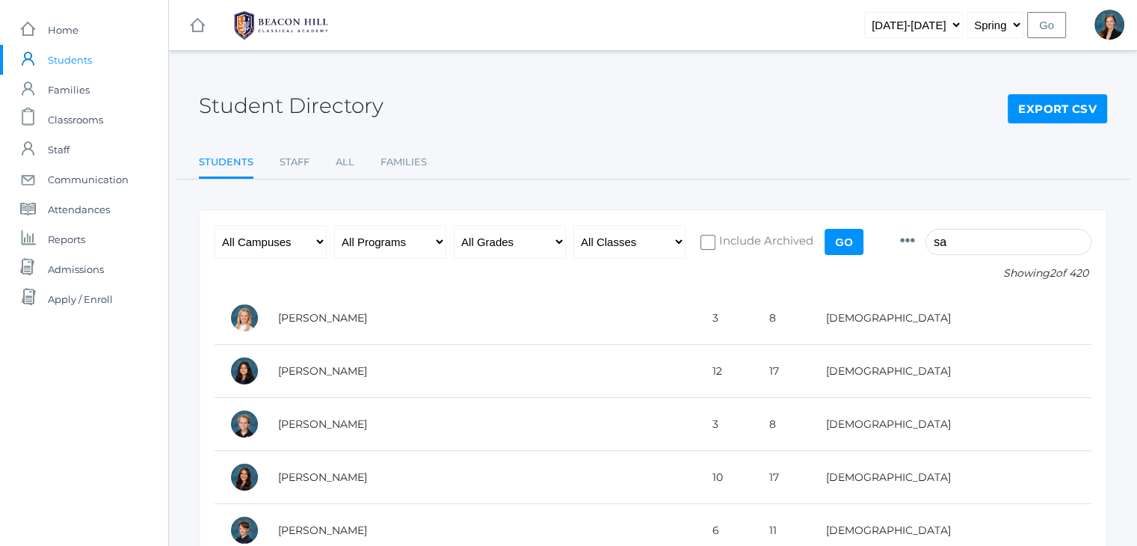
type input "s"
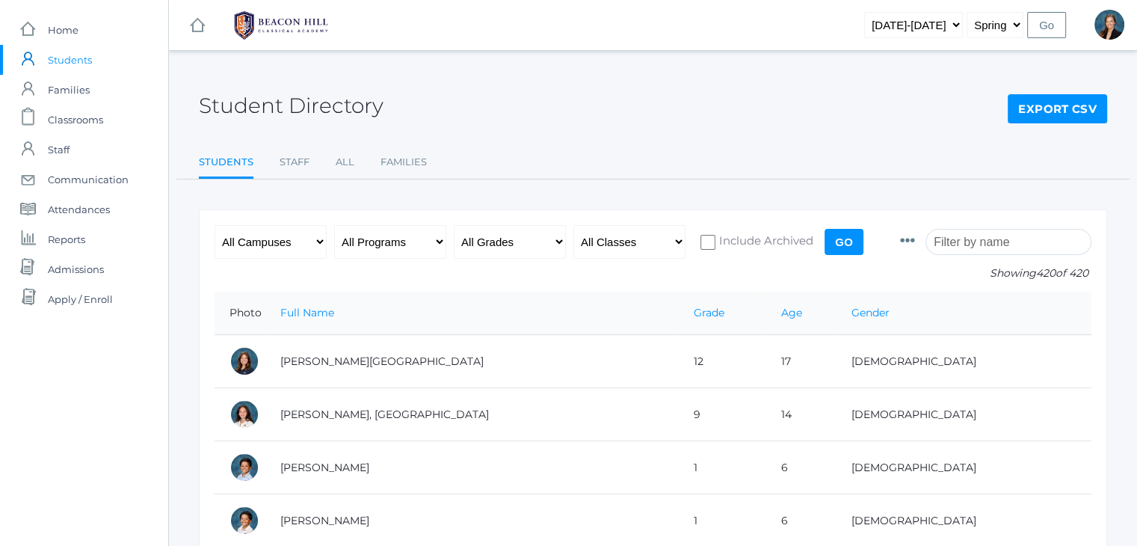
click at [1002, 243] on input "search" at bounding box center [1008, 242] width 166 height 26
click at [936, 16] on select "2019-2020 2020-2021 2021-2022 2022-2023 2023-2024 2024-2025 2025-2026" at bounding box center [913, 25] width 99 height 26
select select "[DATE]-[DATE]"
click at [888, 12] on select "2019-2020 2020-2021 2021-2022 2022-2023 2023-2024 2024-2025 2025-2026" at bounding box center [913, 25] width 99 height 26
click at [1051, 33] on input "Go" at bounding box center [1046, 25] width 39 height 26
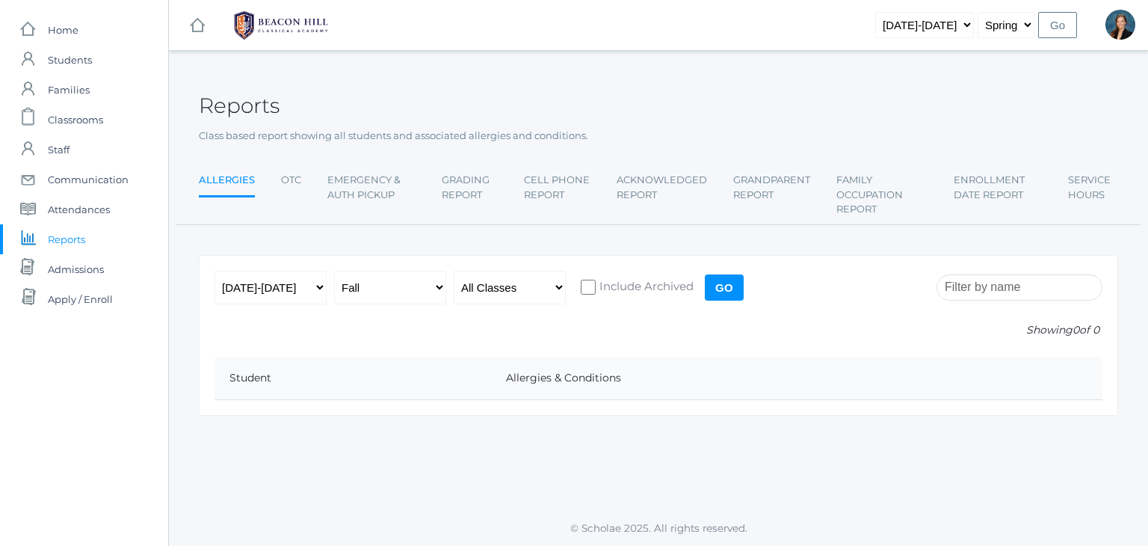
click at [728, 285] on input "Go" at bounding box center [724, 287] width 39 height 26
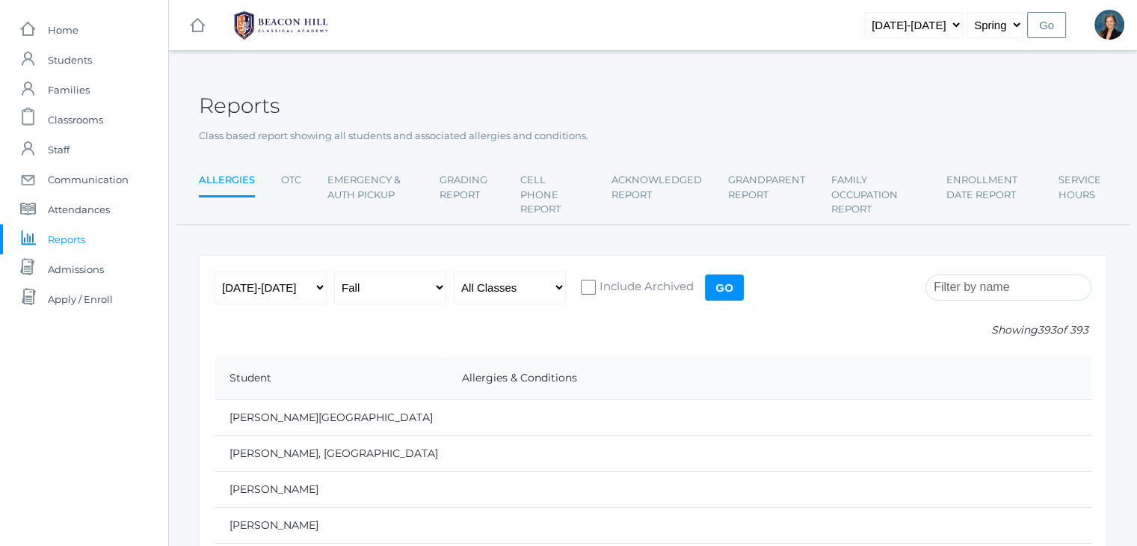
click at [728, 285] on input "Go" at bounding box center [724, 287] width 39 height 26
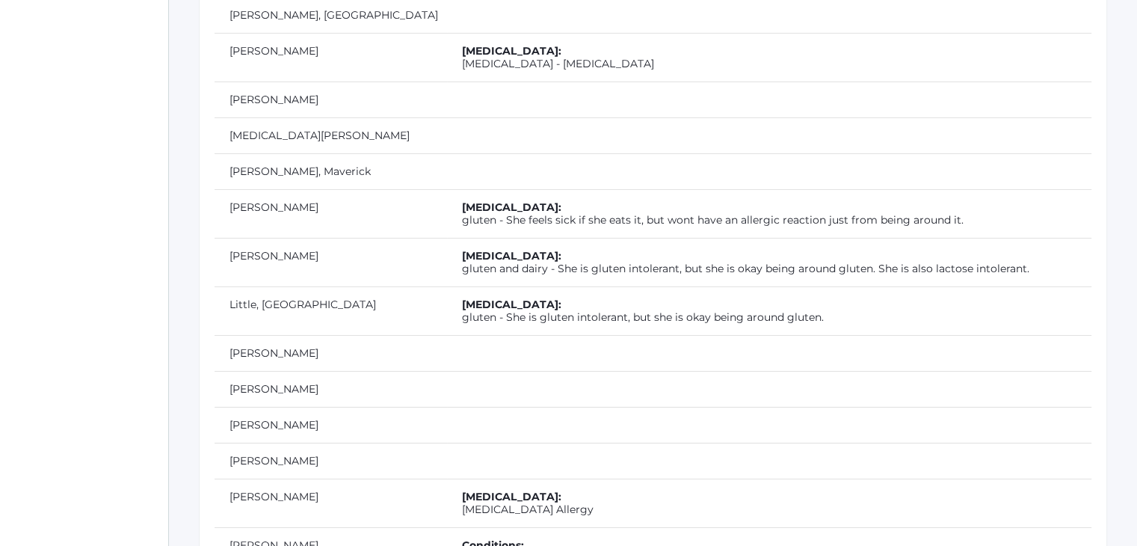
scroll to position [10793, 0]
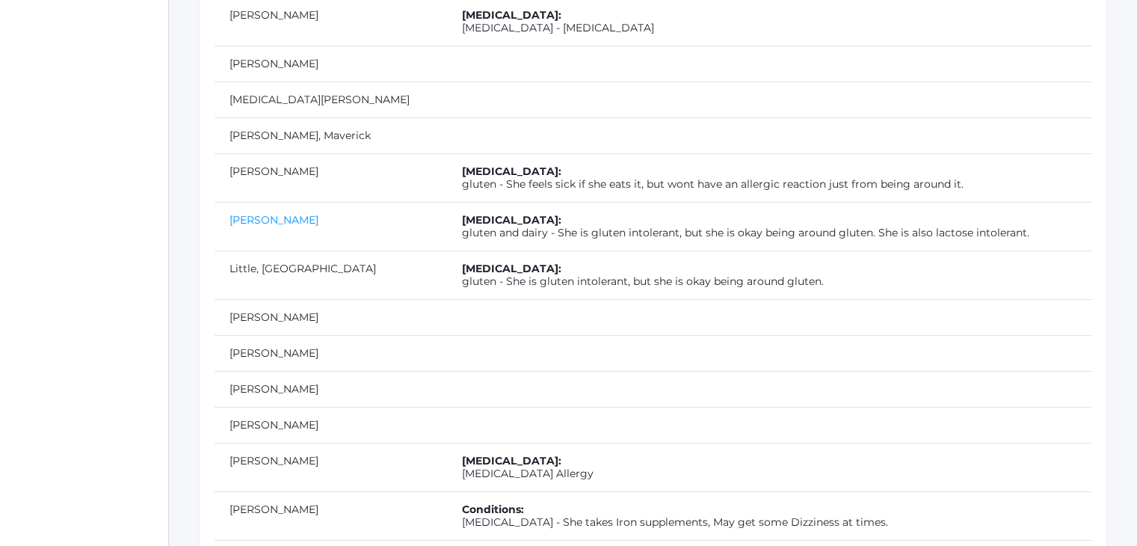
click at [250, 213] on link "Little, Monique" at bounding box center [273, 219] width 89 height 13
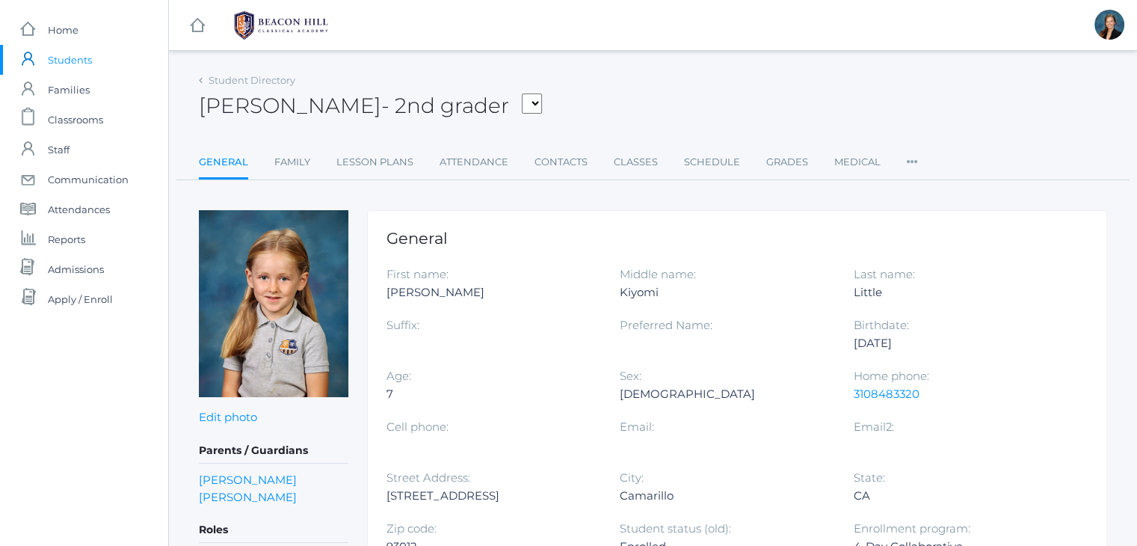
click at [617, 51] on div "icons/ui/navigation/hamburger Created with Sketch. icons/ui/navigation/home Cre…" at bounding box center [652, 548] width 969 height 1096
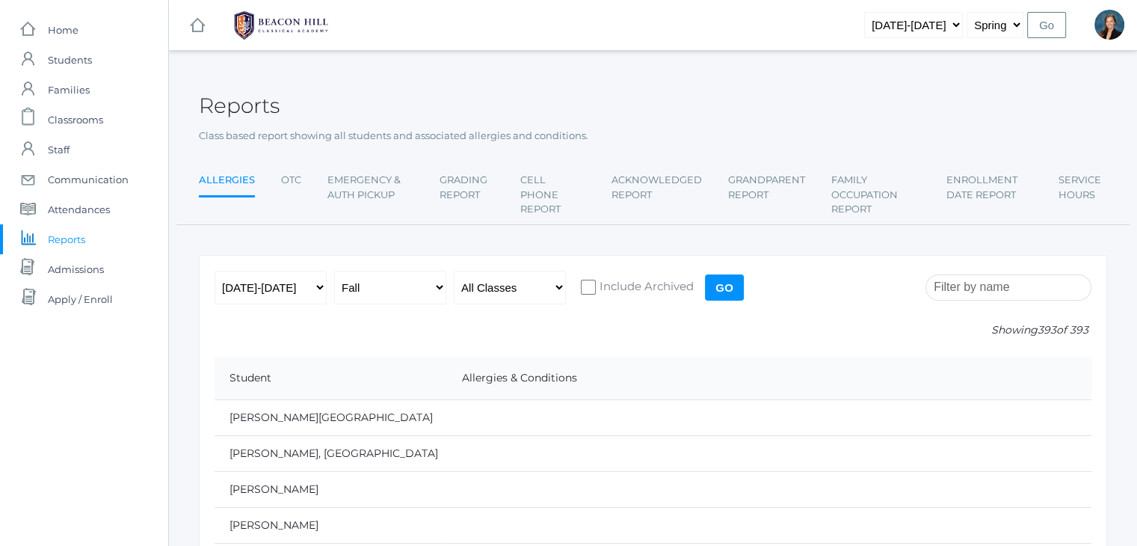
scroll to position [10793, 0]
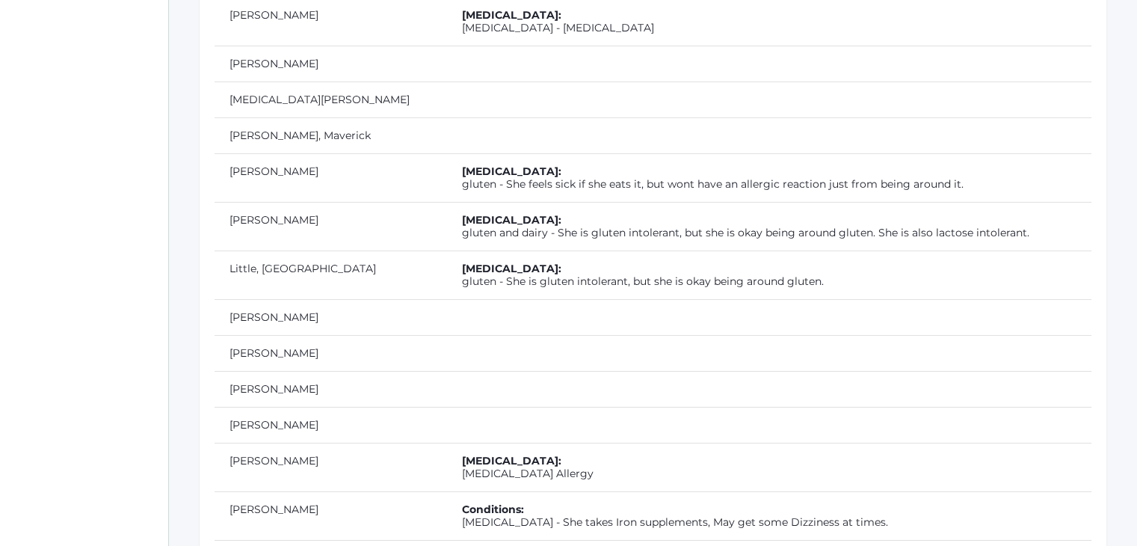
click at [463, 299] on td at bounding box center [769, 317] width 644 height 36
click at [551, 202] on td "Allergies: gluten and dairy - She is gluten intolerant, but she is okay being a…" at bounding box center [769, 226] width 644 height 49
click at [279, 213] on link "Little, Monique" at bounding box center [273, 219] width 89 height 13
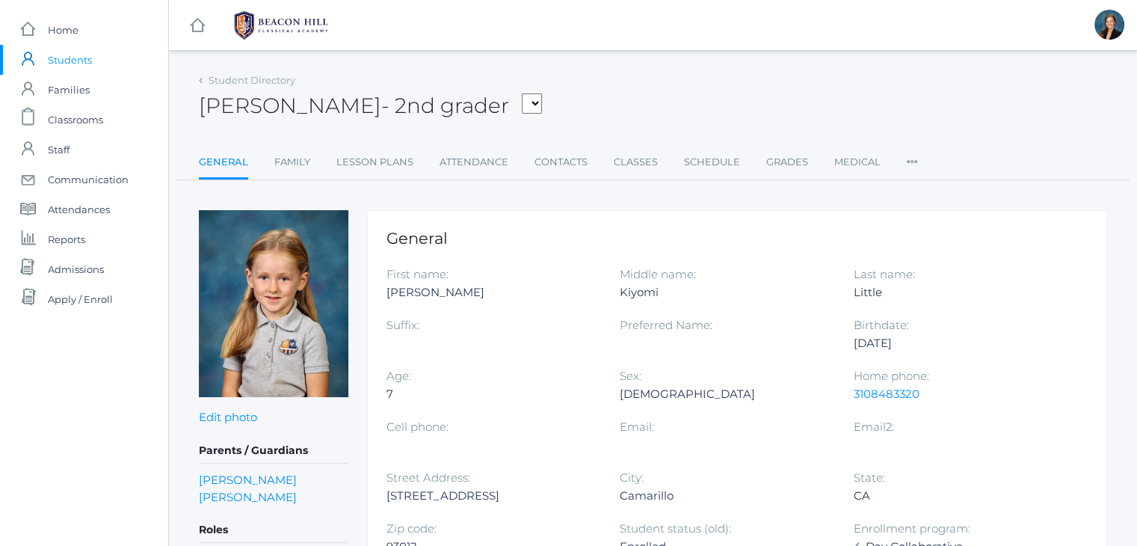
click at [279, 288] on img at bounding box center [273, 303] width 149 height 187
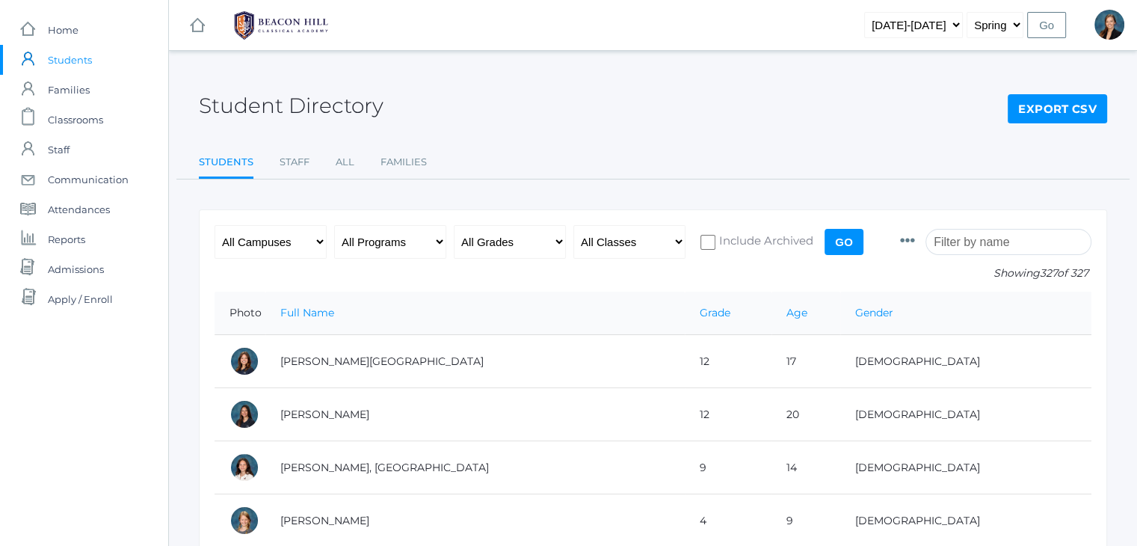
click at [701, 129] on div "Student Directory Export CSV Students Staff All Families Students Staff All Fam…" at bounding box center [653, 125] width 908 height 110
click at [481, 241] on select "All Grades Grammar - Kindergarten - 1st Grade - 2nd Grade - 3rd Grade - 4th Gra…" at bounding box center [510, 242] width 112 height 34
click at [974, 237] on input "search" at bounding box center [1008, 242] width 166 height 26
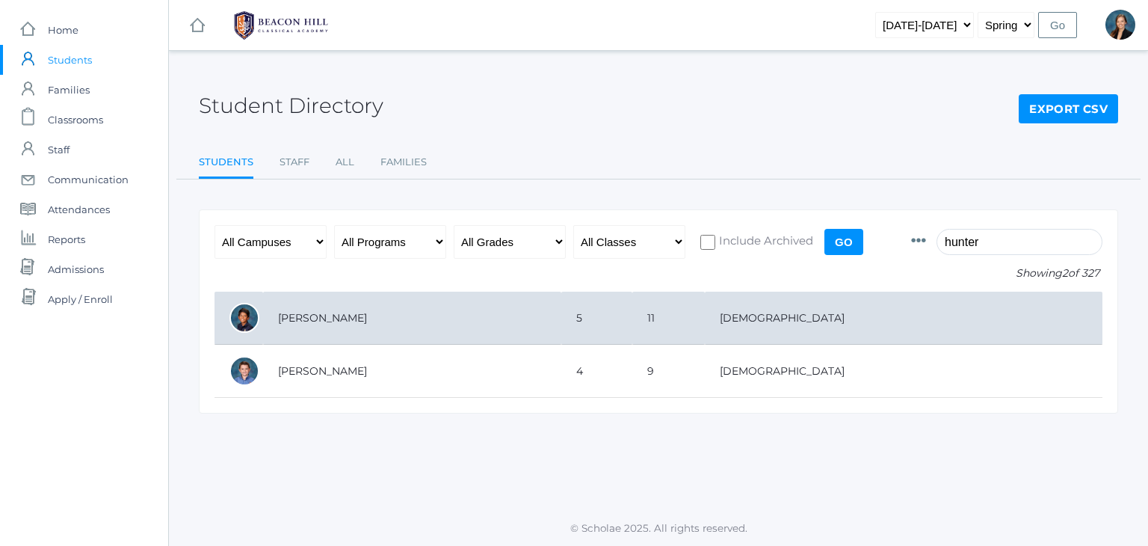
type input "hunter"
click at [460, 331] on td "[PERSON_NAME]" at bounding box center [412, 318] width 298 height 53
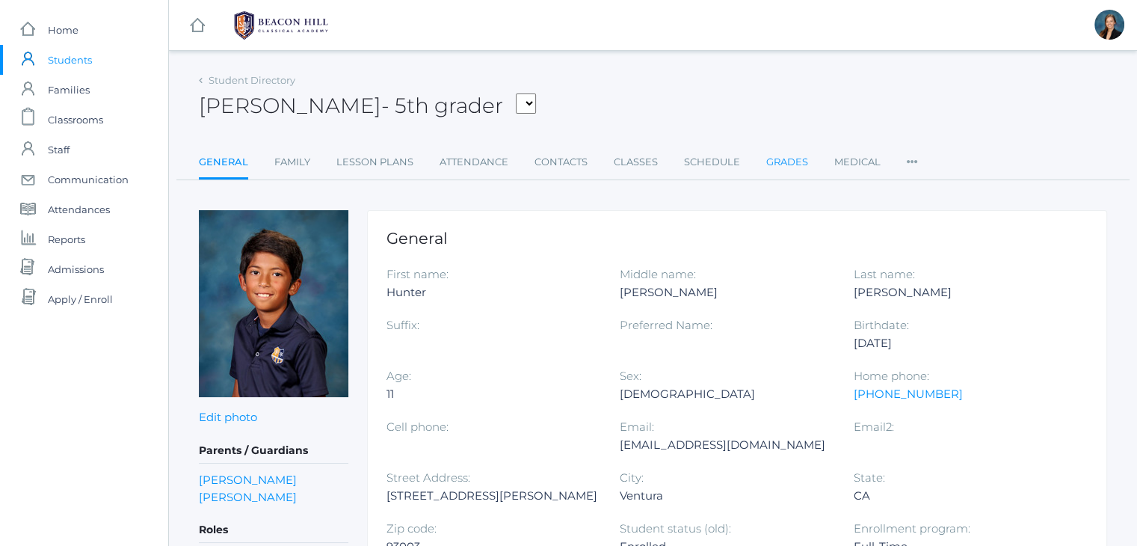
click at [781, 164] on link "Grades" at bounding box center [787, 162] width 42 height 30
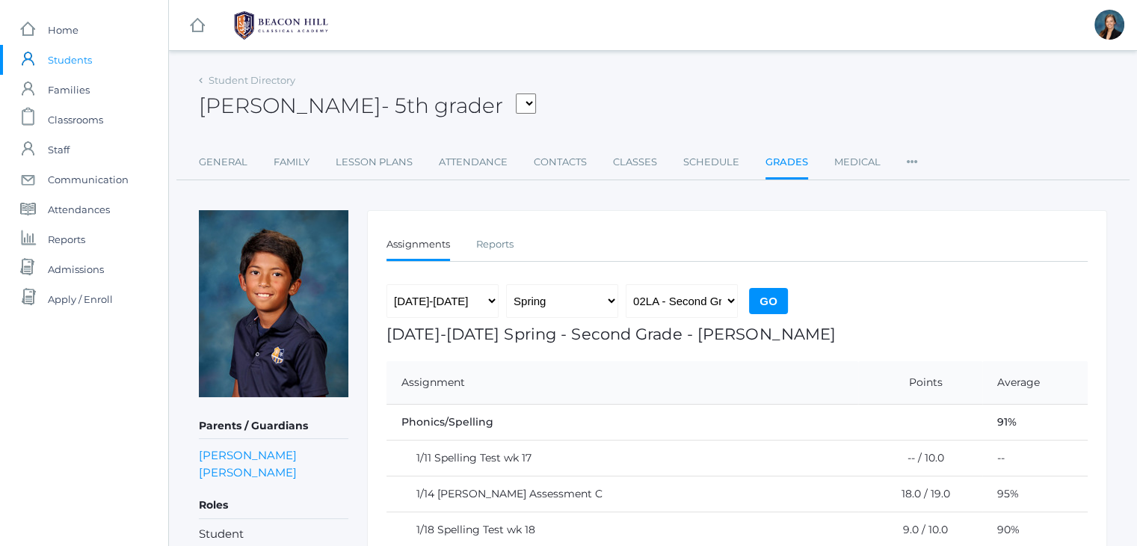
click at [777, 91] on div "[PERSON_NAME] - 5th grader [PERSON_NAME], [PERSON_NAME], [PERSON_NAME], [PERSON…" at bounding box center [653, 97] width 908 height 55
click at [500, 231] on link "Reports" at bounding box center [494, 244] width 37 height 30
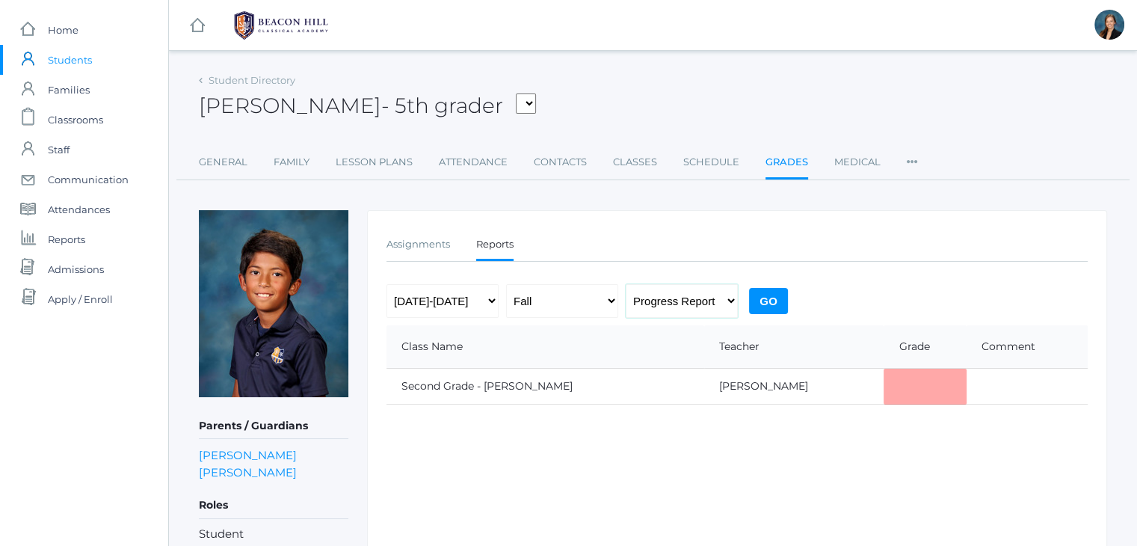
click at [673, 300] on select "Progress Report Report Card" at bounding box center [682, 301] width 112 height 34
select select "report"
click at [626, 284] on select "Progress Report Report Card" at bounding box center [682, 301] width 112 height 34
click at [768, 294] on input "Go" at bounding box center [768, 301] width 39 height 26
click at [768, 304] on input "Go" at bounding box center [768, 301] width 39 height 26
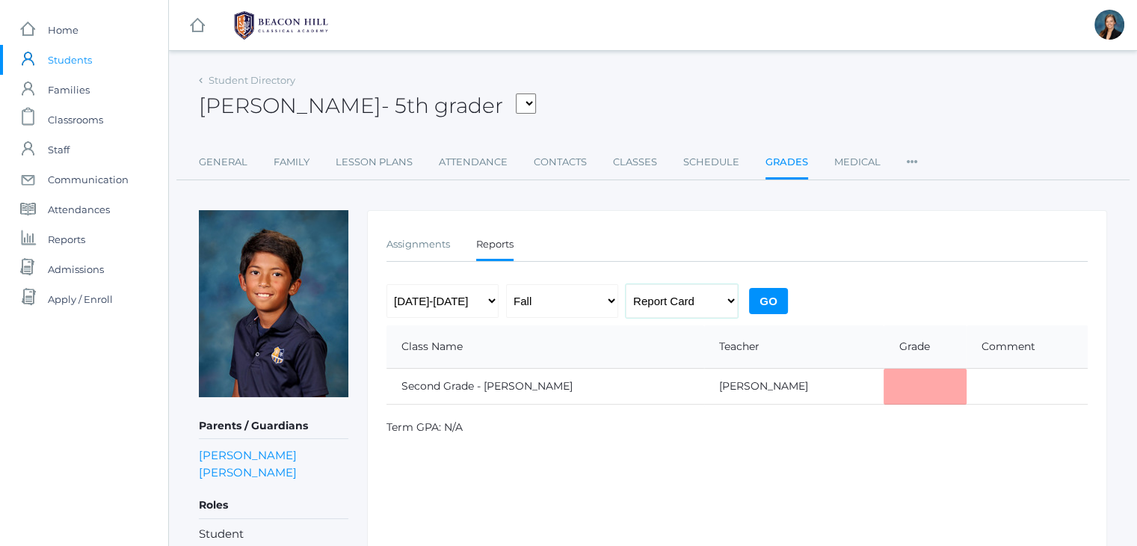
click at [653, 305] on select "Progress Report Report Card" at bounding box center [682, 301] width 112 height 34
select select "midterm"
click at [626, 284] on select "Progress Report Report Card" at bounding box center [682, 301] width 112 height 34
click at [765, 297] on input "Go" at bounding box center [768, 301] width 39 height 26
click at [411, 244] on link "Assignments" at bounding box center [418, 244] width 64 height 30
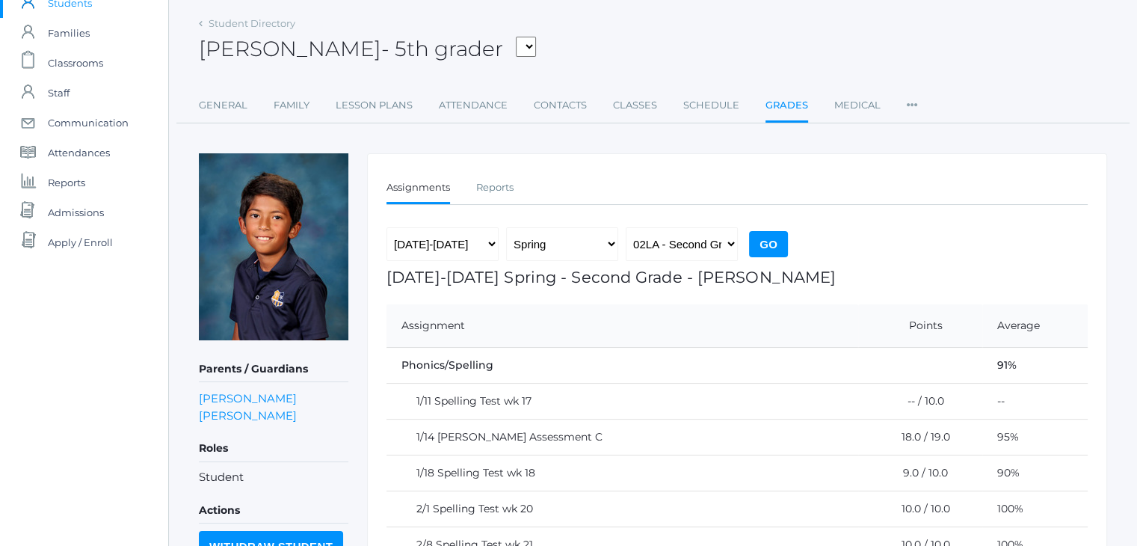
scroll to position [60, 0]
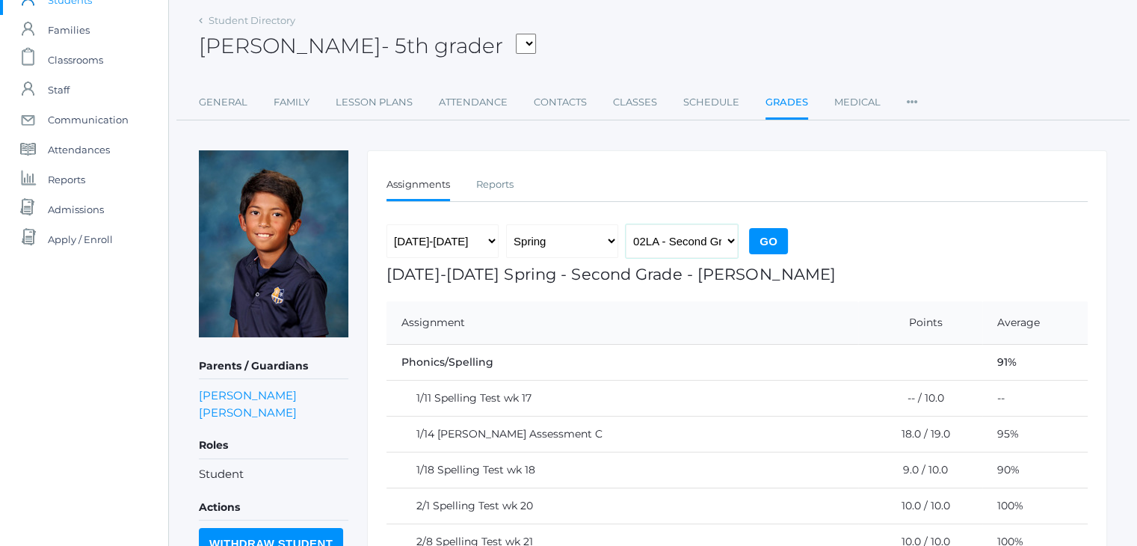
click at [670, 244] on select "02LA - Second Grade [PERSON_NAME]" at bounding box center [682, 241] width 112 height 34
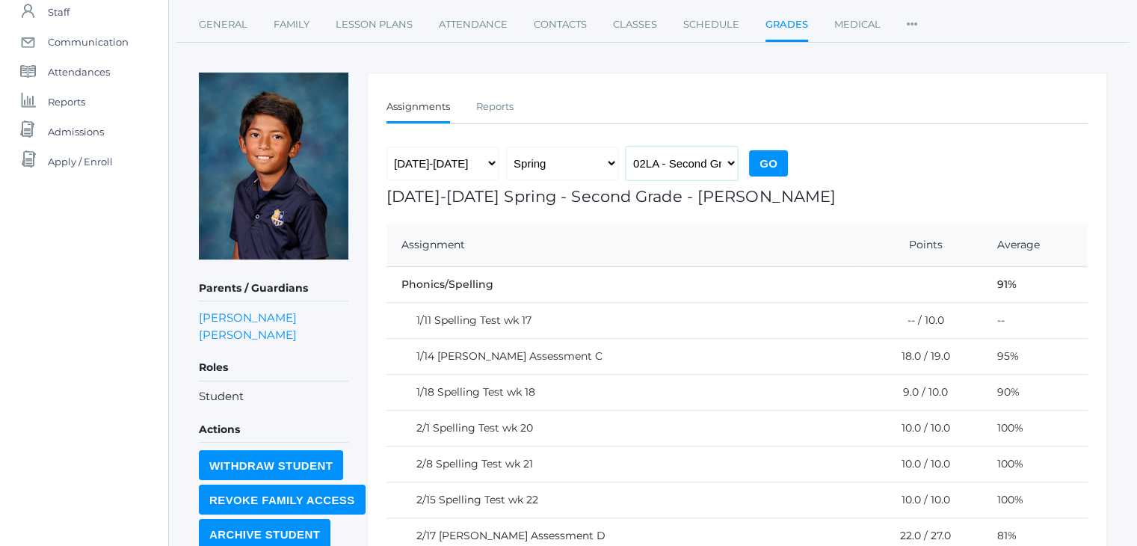
scroll to position [142, 0]
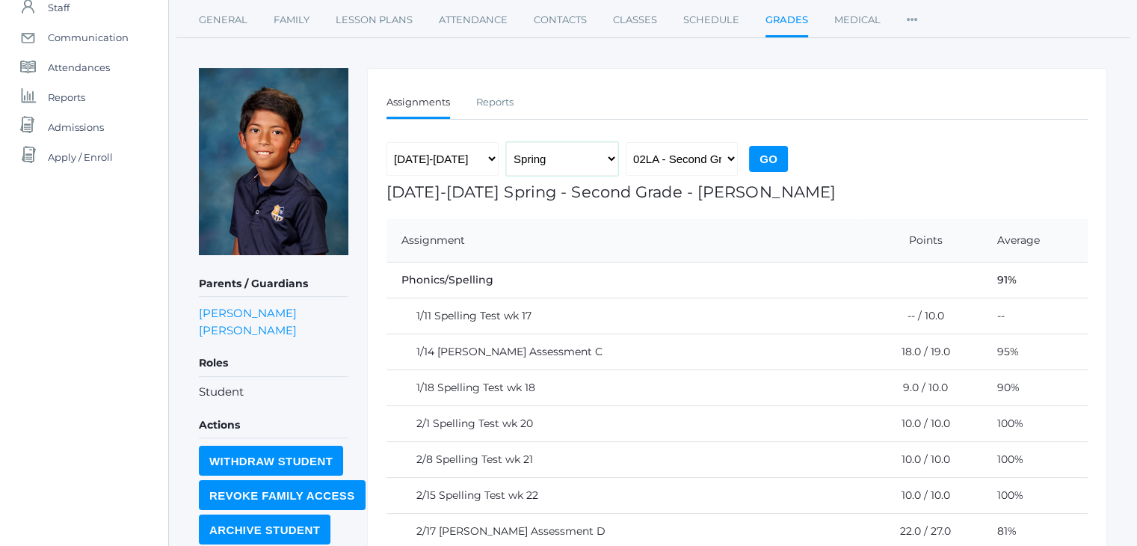
click at [537, 156] on select "Fall Spring" at bounding box center [562, 159] width 112 height 34
select select "1"
click at [506, 142] on select "Fall Spring" at bounding box center [562, 159] width 112 height 34
click at [779, 162] on input "Go" at bounding box center [768, 159] width 39 height 26
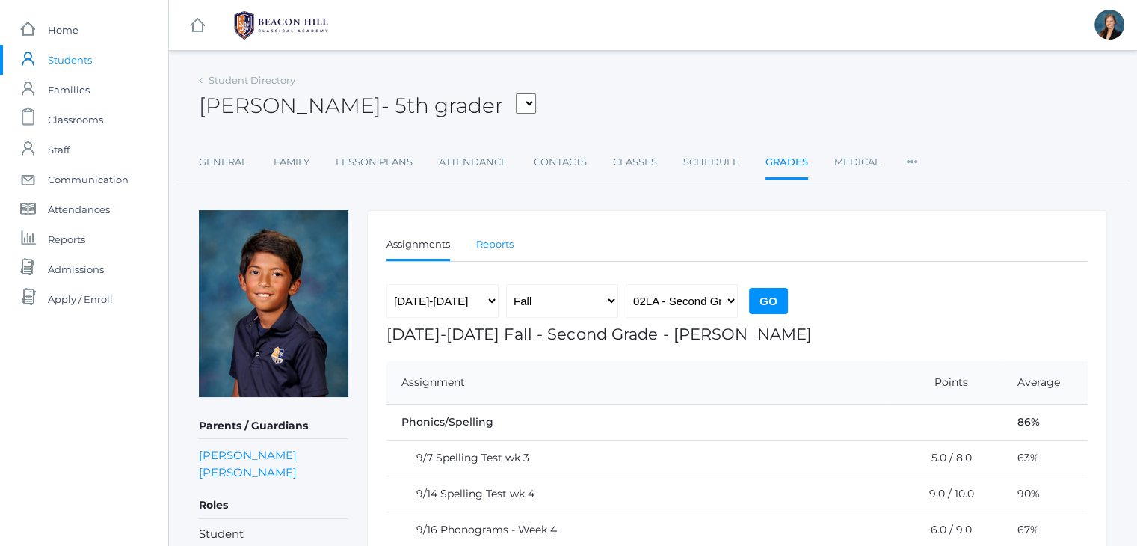
click at [504, 238] on link "Reports" at bounding box center [494, 244] width 37 height 30
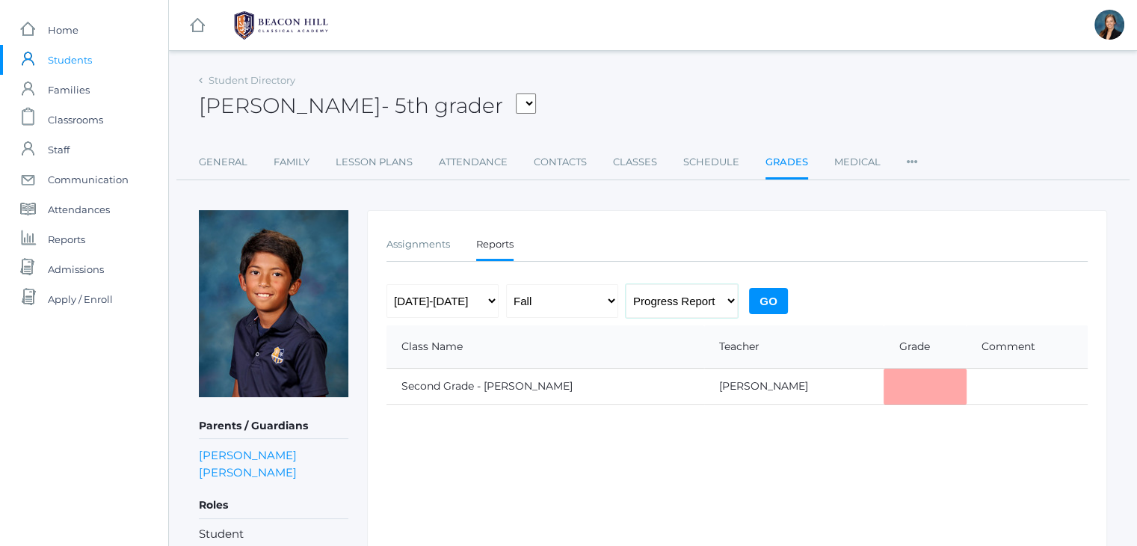
click at [698, 294] on select "Progress Report Report Card" at bounding box center [682, 301] width 112 height 34
select select "report"
click at [626, 284] on select "Progress Report Report Card" at bounding box center [682, 301] width 112 height 34
click at [783, 294] on input "Go" at bounding box center [768, 301] width 39 height 26
click at [45, 60] on link "icons/user/plain Created with Sketch. Students" at bounding box center [84, 60] width 168 height 30
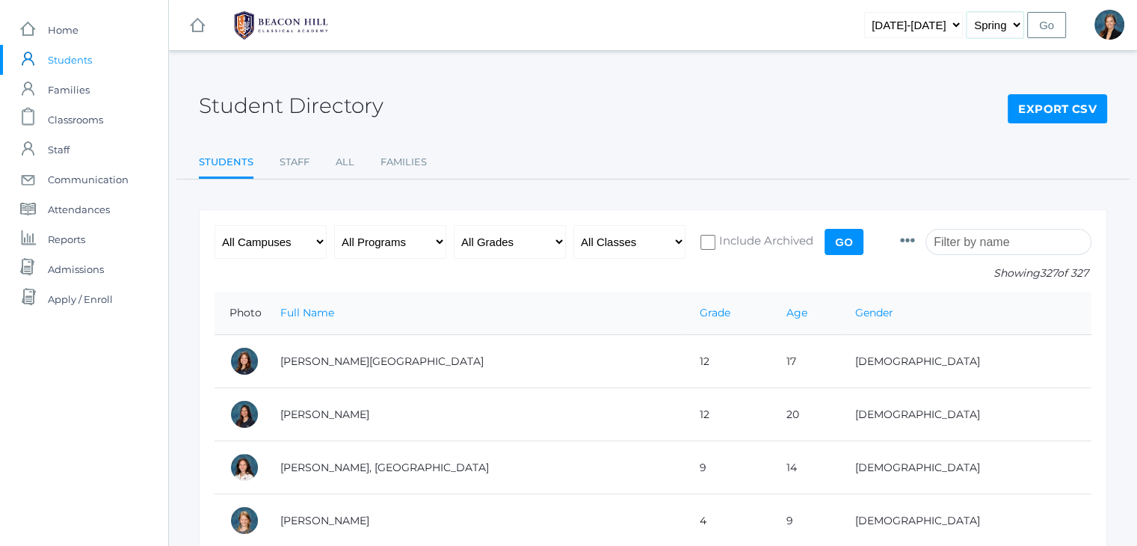
click at [993, 23] on select "Fall Spring" at bounding box center [994, 25] width 57 height 26
select select "1"
click at [968, 12] on select "Fall Spring" at bounding box center [994, 25] width 57 height 26
click at [1046, 28] on input "Go" at bounding box center [1046, 25] width 39 height 26
click at [907, 129] on div "Student Directory Export CSV Students Staff All Families Students Staff All Fam…" at bounding box center [653, 125] width 908 height 110
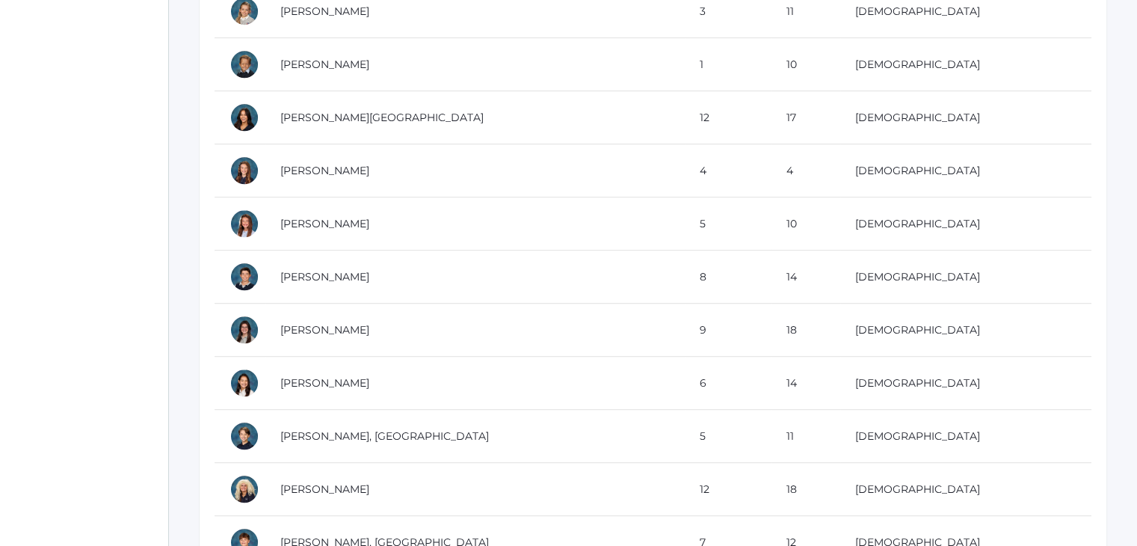
scroll to position [777, 0]
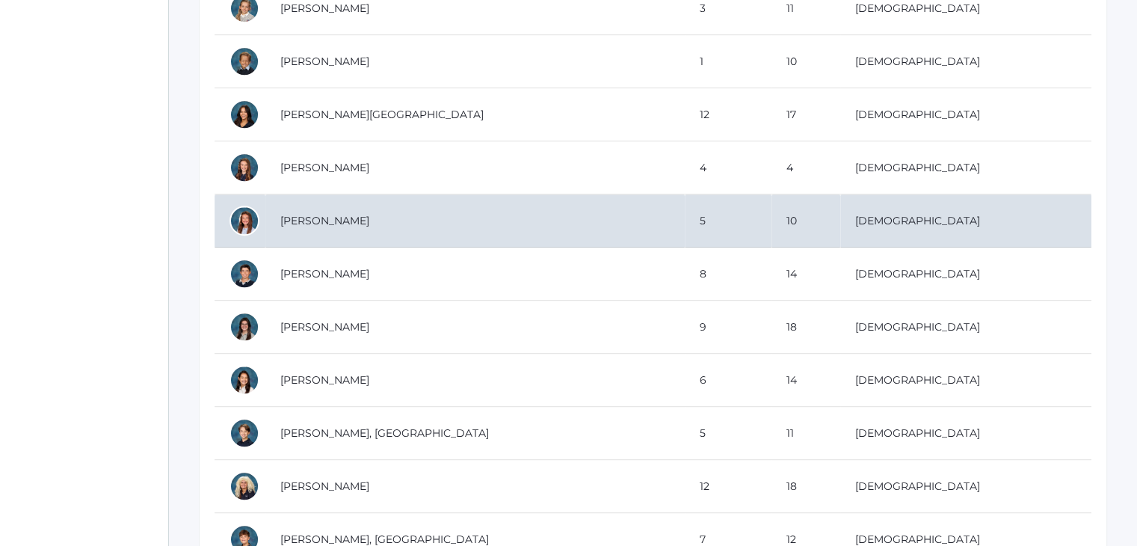
click at [316, 221] on td "[PERSON_NAME]" at bounding box center [474, 220] width 419 height 53
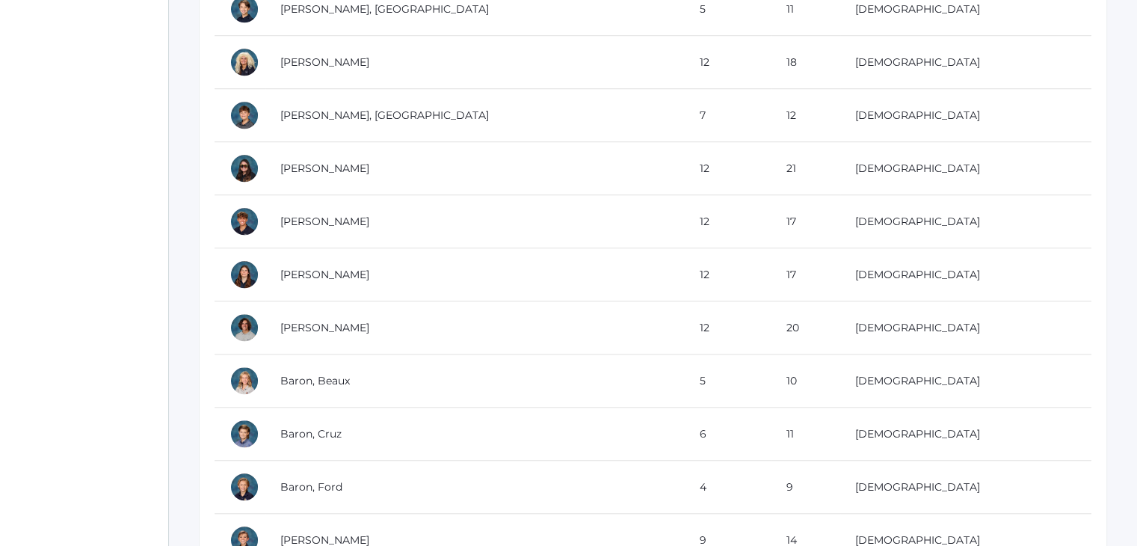
scroll to position [1375, 0]
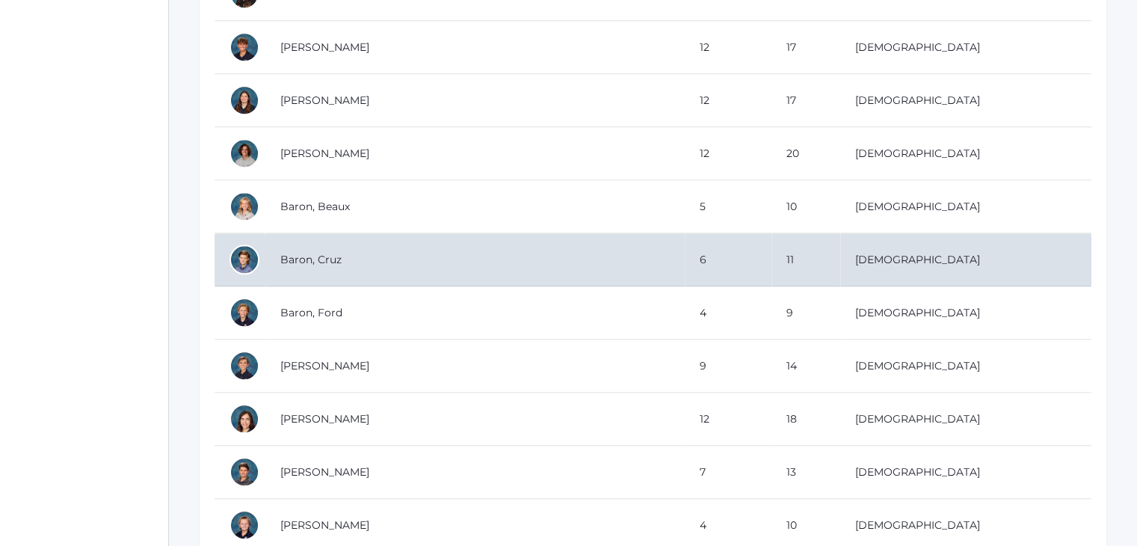
click at [310, 262] on td "Baron, Cruz" at bounding box center [474, 259] width 419 height 53
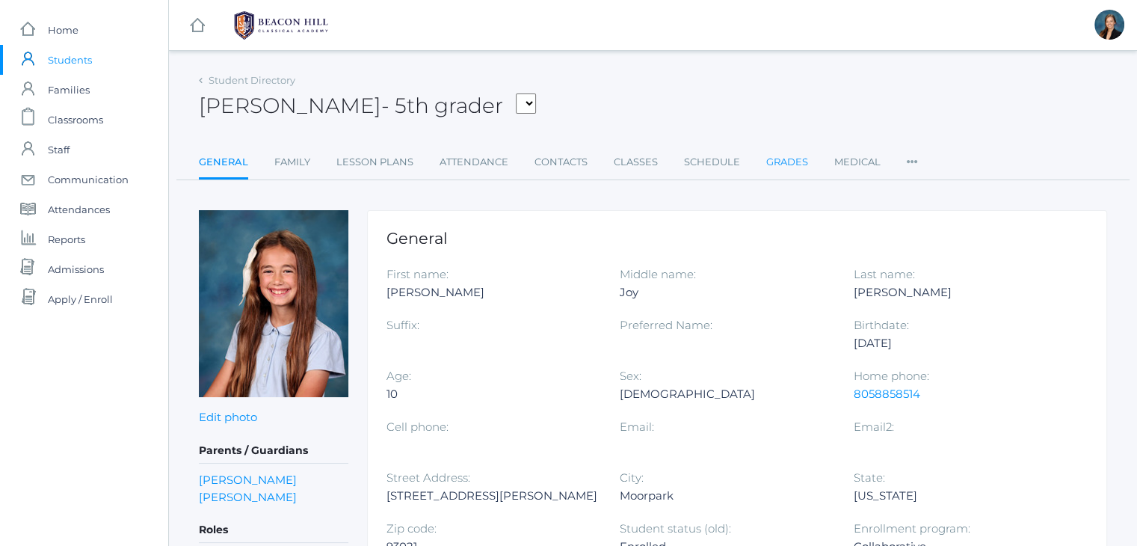
click at [774, 162] on link "Grades" at bounding box center [787, 162] width 42 height 30
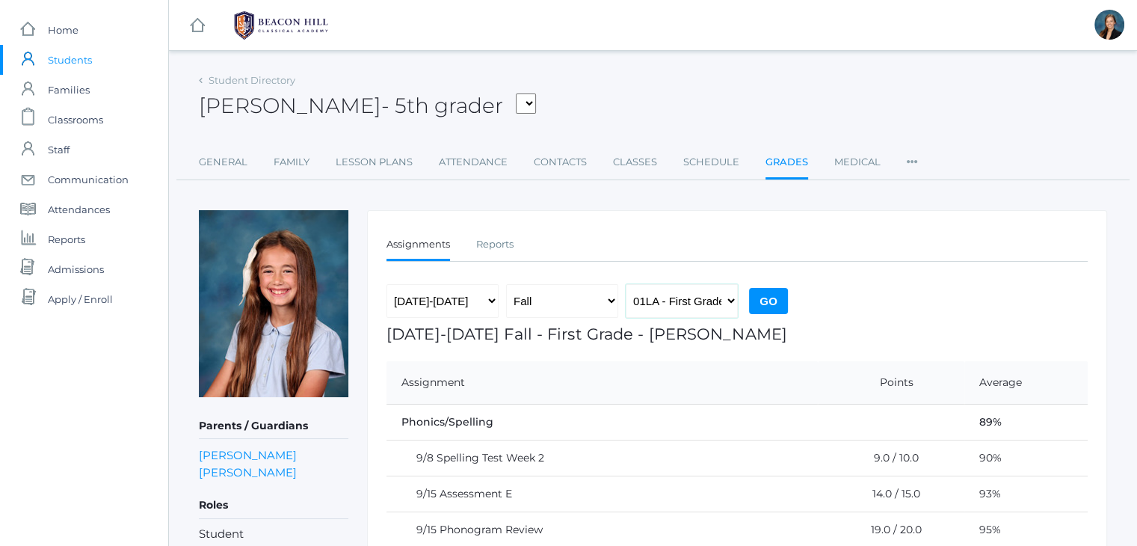
click at [697, 304] on select "01LA - First Grade Plahn" at bounding box center [682, 301] width 112 height 34
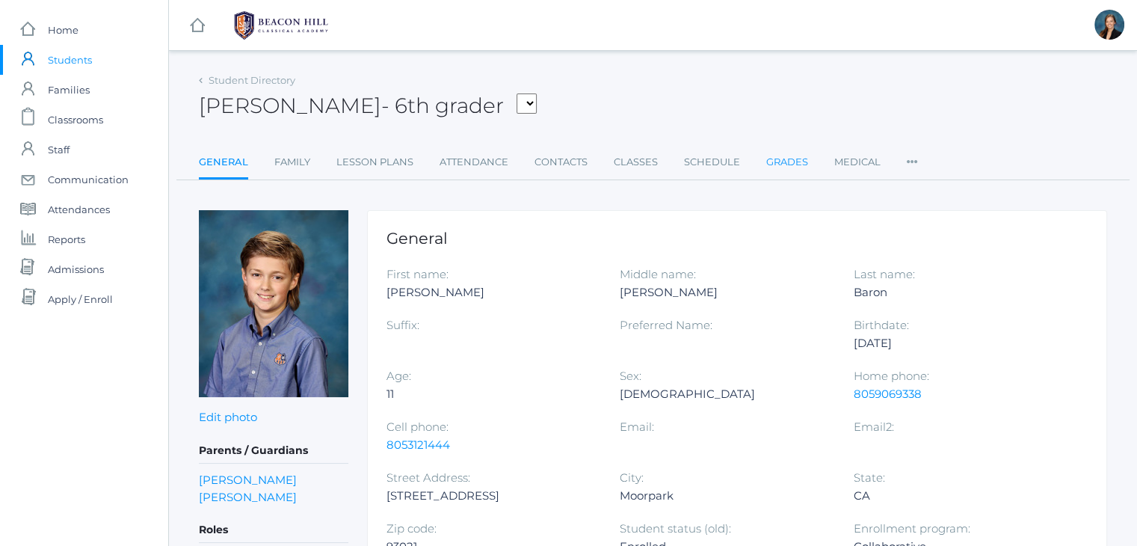
click at [785, 158] on link "Grades" at bounding box center [787, 162] width 42 height 30
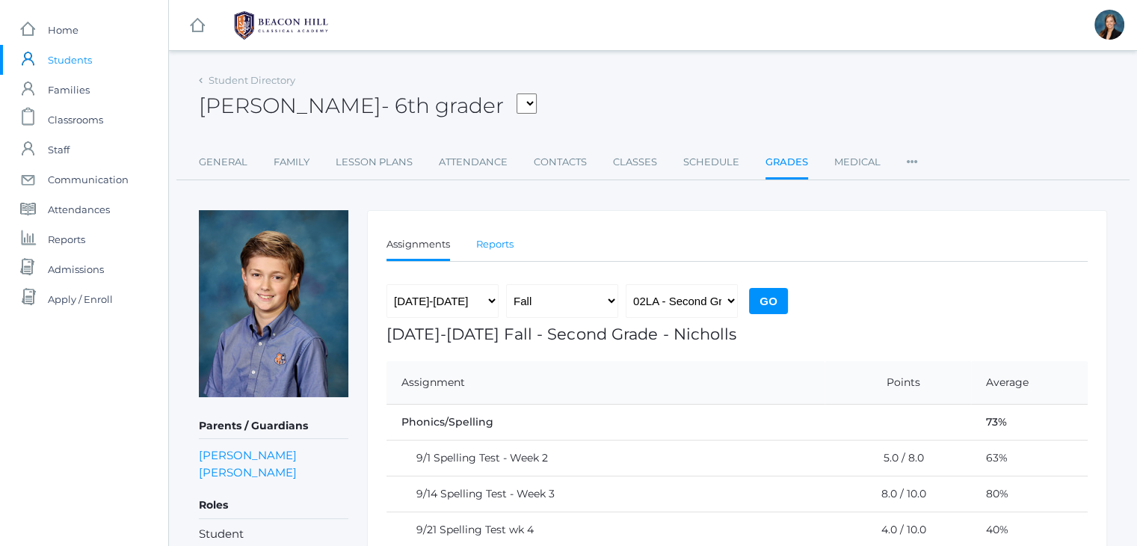
click at [499, 248] on link "Reports" at bounding box center [494, 244] width 37 height 30
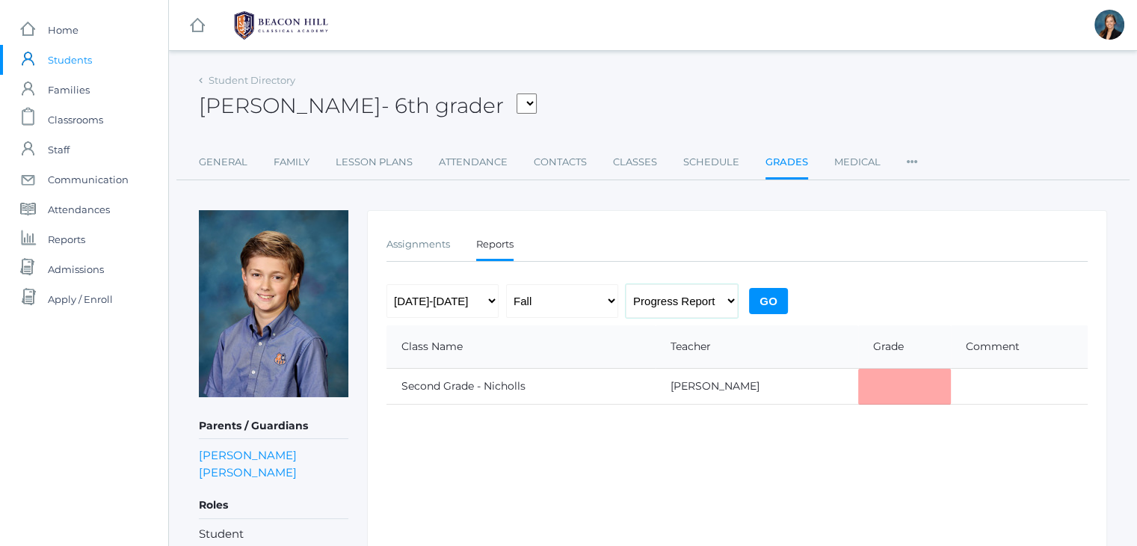
click at [664, 299] on select "Progress Report Report Card" at bounding box center [682, 301] width 112 height 34
select select "report"
click at [626, 284] on select "Progress Report Report Card" at bounding box center [682, 301] width 112 height 34
click at [771, 292] on input "Go" at bounding box center [768, 301] width 39 height 26
click at [83, 61] on span "Students" at bounding box center [70, 60] width 44 height 30
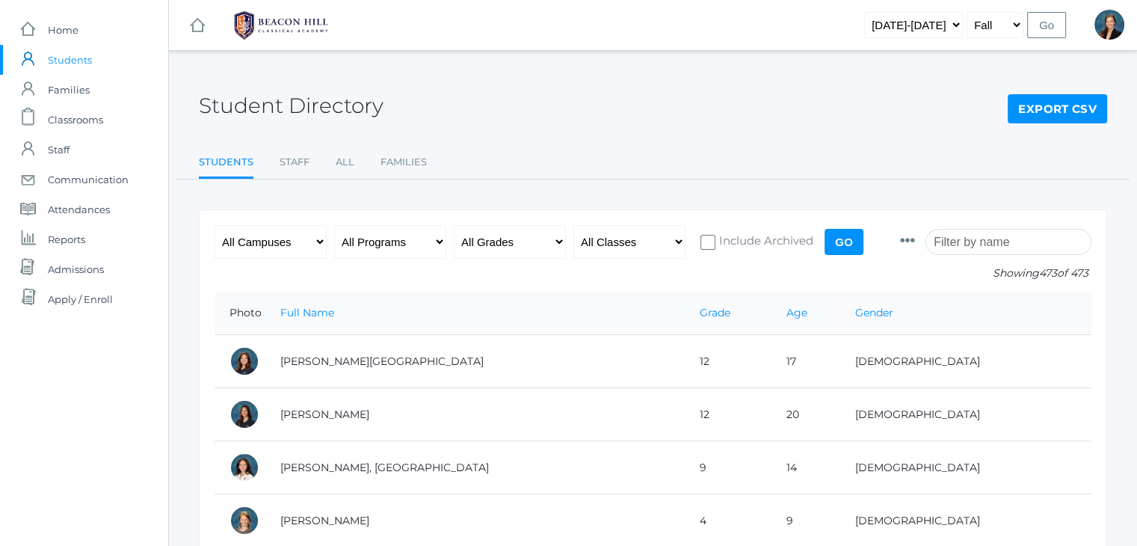
click at [511, 77] on div "Student Directory Export CSV" at bounding box center [653, 97] width 908 height 55
click at [564, 77] on div "Student Directory Export CSV" at bounding box center [653, 97] width 908 height 55
click at [508, 131] on div "Student Directory Export CSV Students Staff All Families Students Staff All Fam…" at bounding box center [653, 125] width 908 height 110
click at [931, 31] on select "[DATE]-[DATE] [DATE]-[DATE] [DATE]-[DATE] [DATE]-[DATE] [DATE]-[DATE] [DATE]-[D…" at bounding box center [913, 25] width 99 height 26
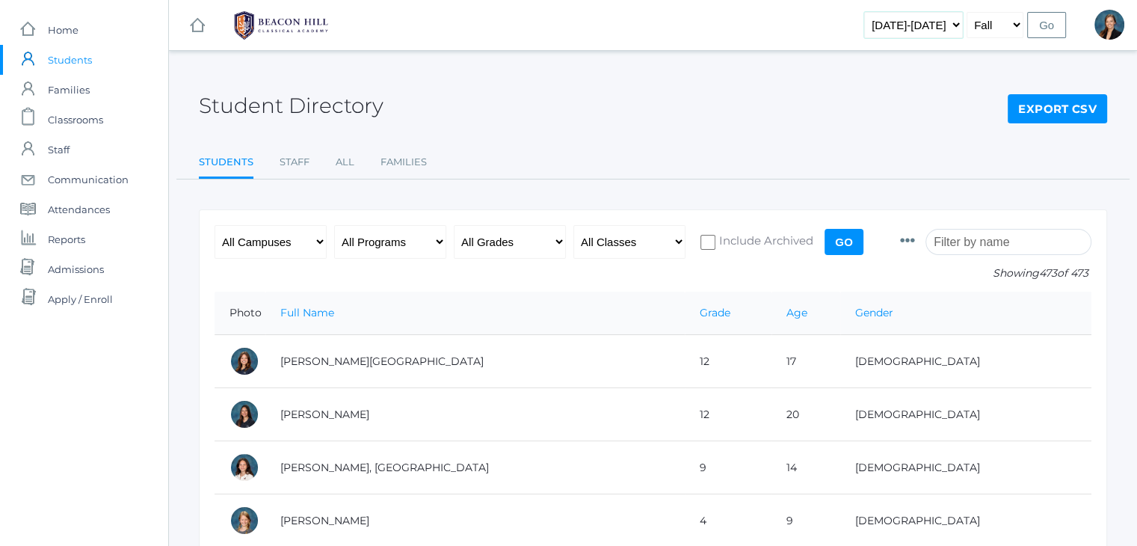
select select "[DATE]-[DATE]"
click at [888, 12] on select "2019-2020 2020-2021 2021-2022 2022-2023 2023-2024 2024-2025 2025-2026" at bounding box center [913, 25] width 99 height 26
click at [1042, 29] on input "Go" at bounding box center [1046, 25] width 39 height 26
click at [999, 240] on input "search" at bounding box center [1008, 242] width 166 height 26
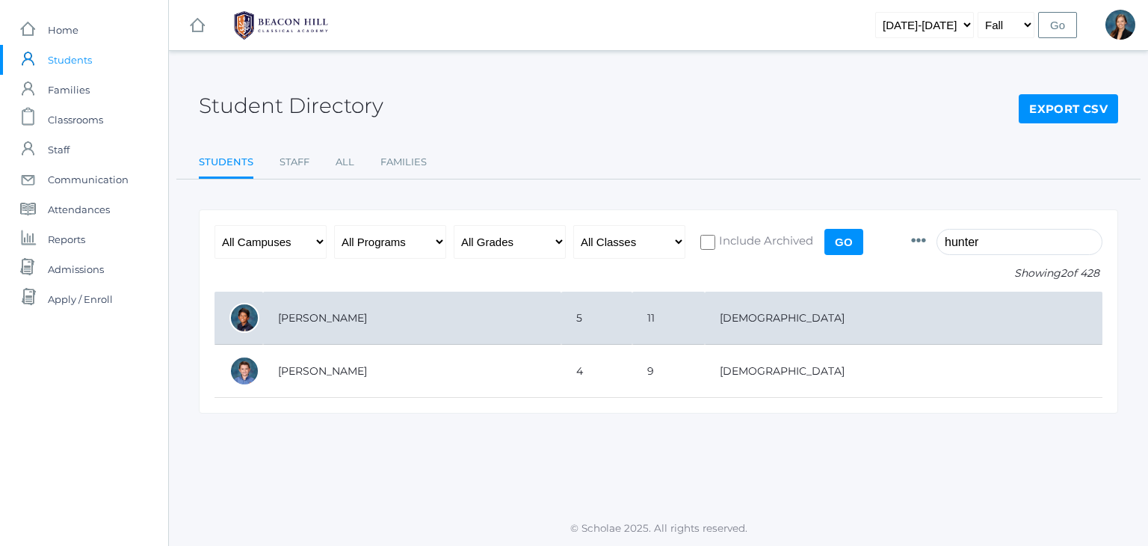
type input "hunter"
click at [632, 312] on td "5" at bounding box center [596, 318] width 70 height 53
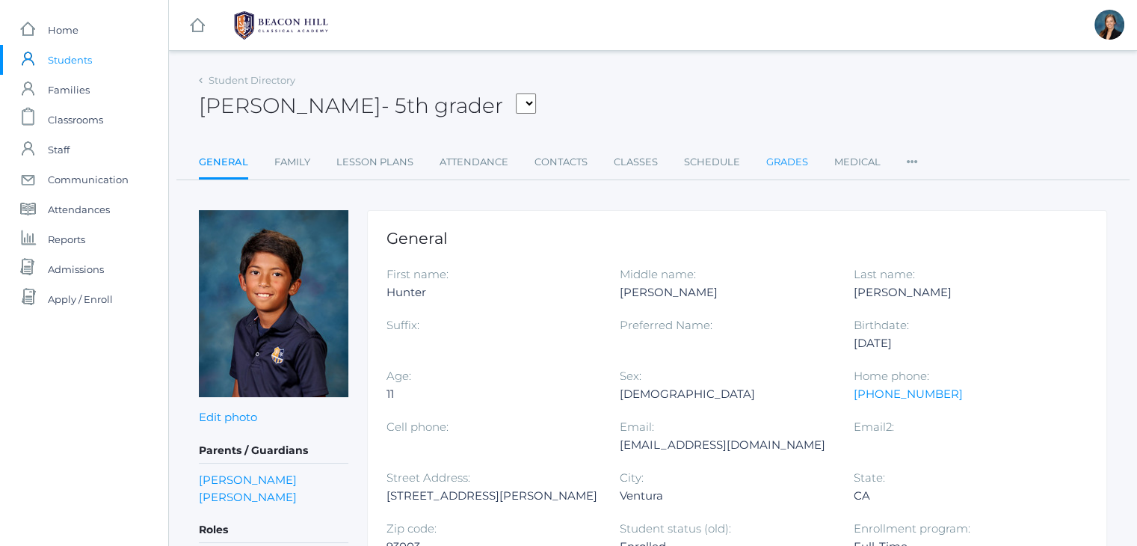
click at [780, 161] on link "Grades" at bounding box center [787, 162] width 42 height 30
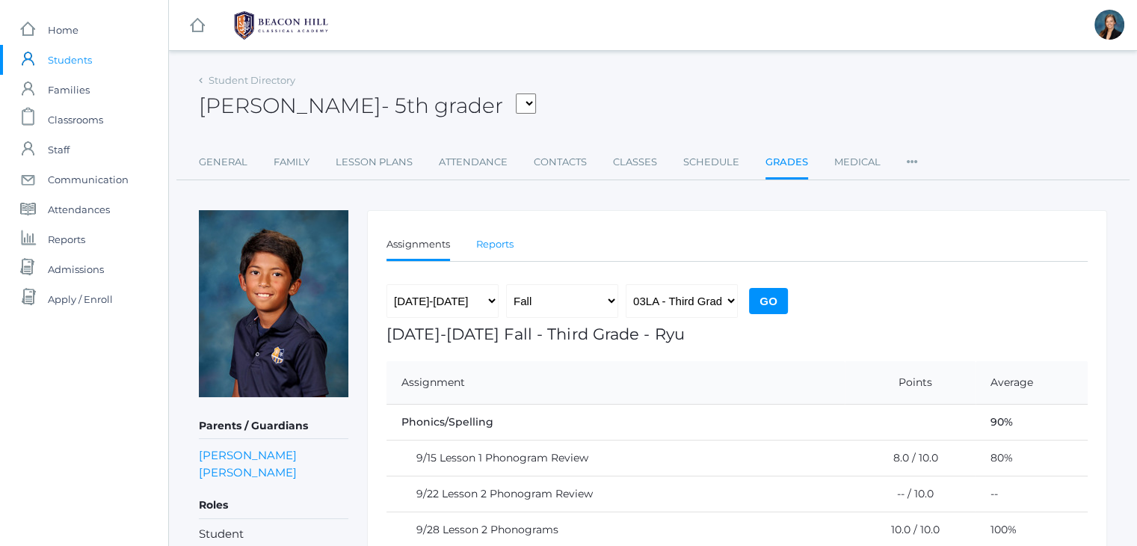
click at [493, 240] on link "Reports" at bounding box center [494, 244] width 37 height 30
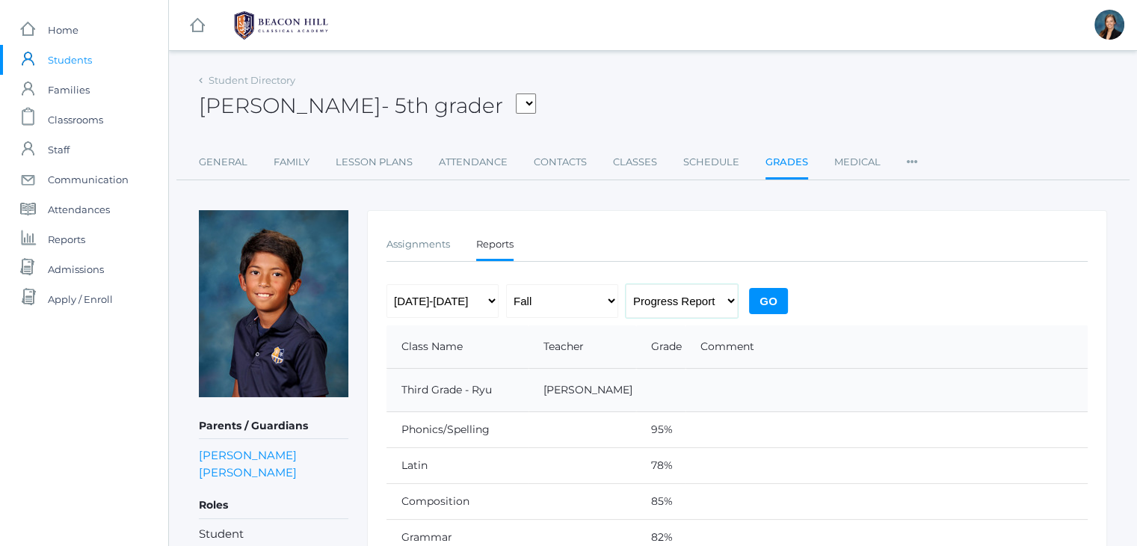
click at [673, 294] on select "Progress Report Report Card" at bounding box center [682, 301] width 112 height 34
select select "report"
click at [626, 284] on select "Progress Report Report Card" at bounding box center [682, 301] width 112 height 34
click at [765, 301] on input "Go" at bounding box center [768, 301] width 39 height 26
click at [869, 93] on div "Hunter Martinez - 5th grader Arnold, Jake Bradley, Jack Bradley, Tatum Burke, B…" at bounding box center [653, 97] width 908 height 55
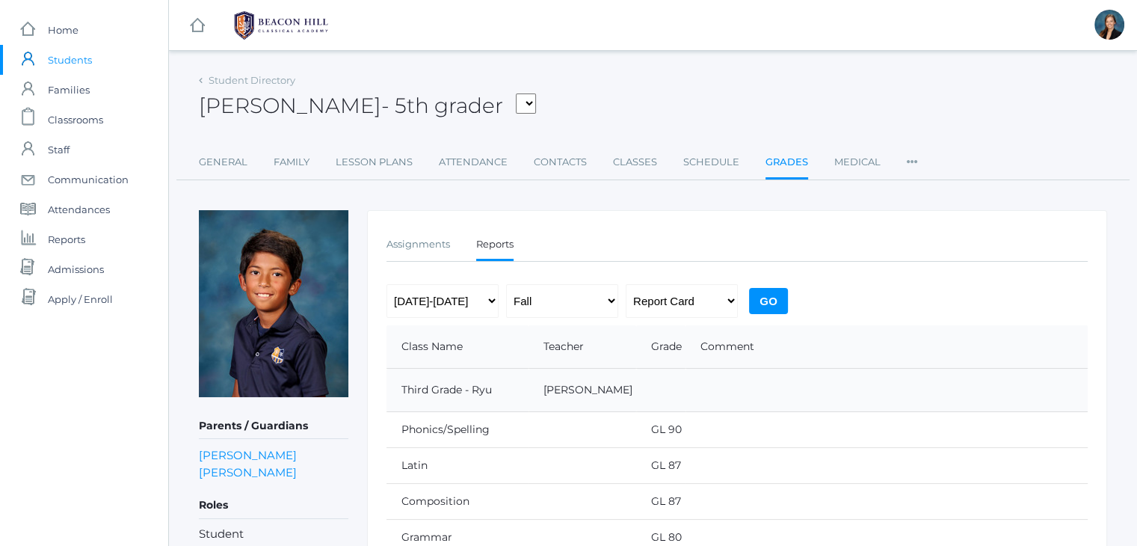
click at [685, 63] on div "icons/ui/navigation/hamburger Created with Sketch. icons/ui/navigation/home Cre…" at bounding box center [652, 473] width 969 height 946
click at [644, 72] on div "Hunter Martinez - 5th grader Arnold, Jake Bradley, Jack Bradley, Tatum Burke, B…" at bounding box center [653, 97] width 908 height 55
click at [616, 80] on div "Hunter Martinez - 5th grader Arnold, Jake Bradley, Jack Bradley, Tatum Burke, B…" at bounding box center [653, 97] width 908 height 55
click at [1039, 72] on div "Hunter Martinez - 5th grader Arnold, Jake Bradley, Jack Bradley, Tatum Burke, B…" at bounding box center [653, 97] width 908 height 55
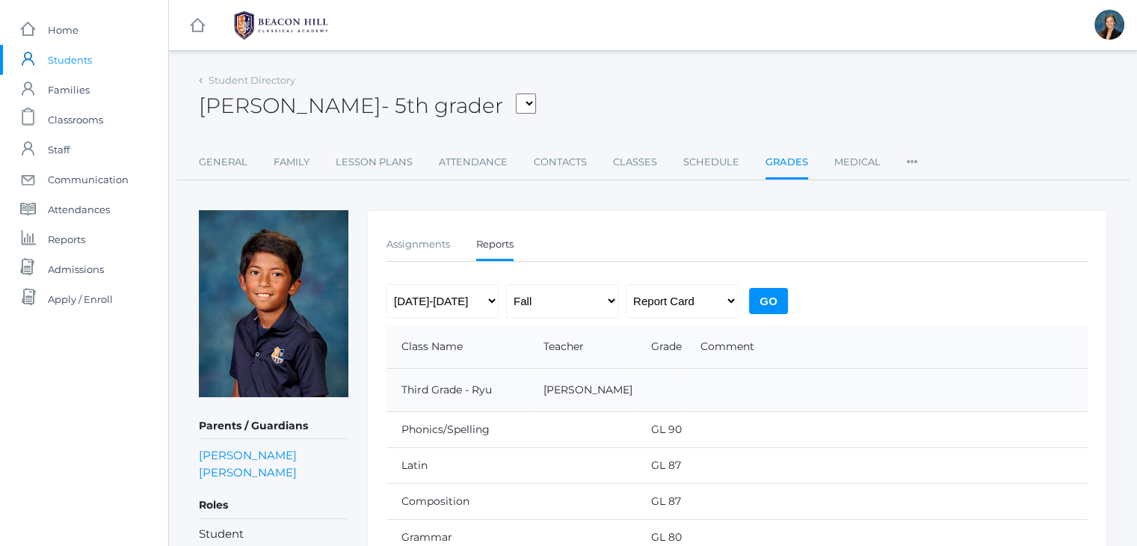
click at [849, 62] on div "icons/ui/navigation/hamburger Created with Sketch. icons/ui/navigation/home Cre…" at bounding box center [652, 473] width 969 height 946
click at [71, 70] on span "Students" at bounding box center [70, 60] width 44 height 30
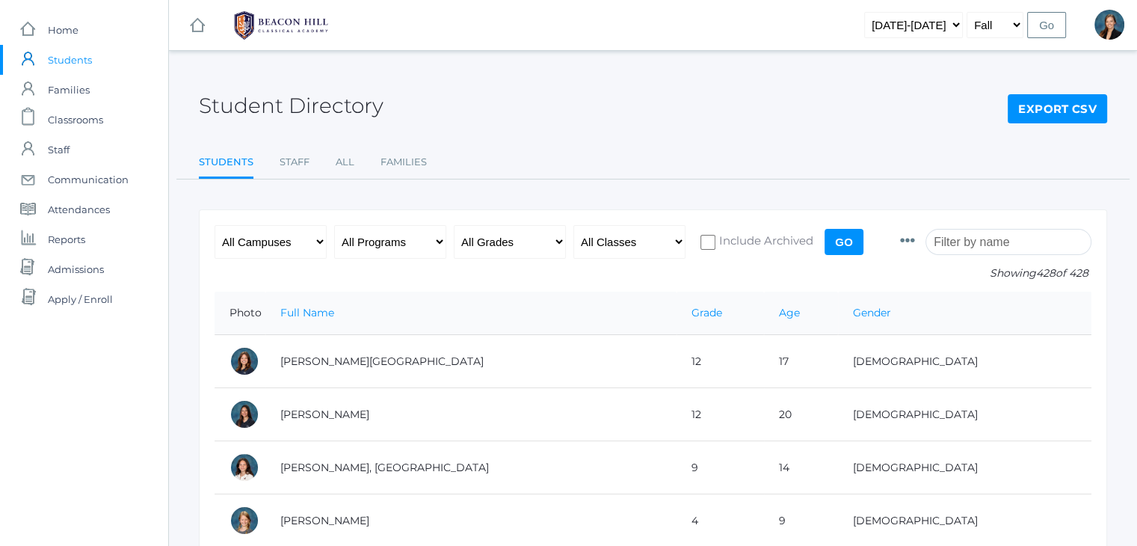
click at [990, 247] on input "search" at bounding box center [1008, 242] width 166 height 26
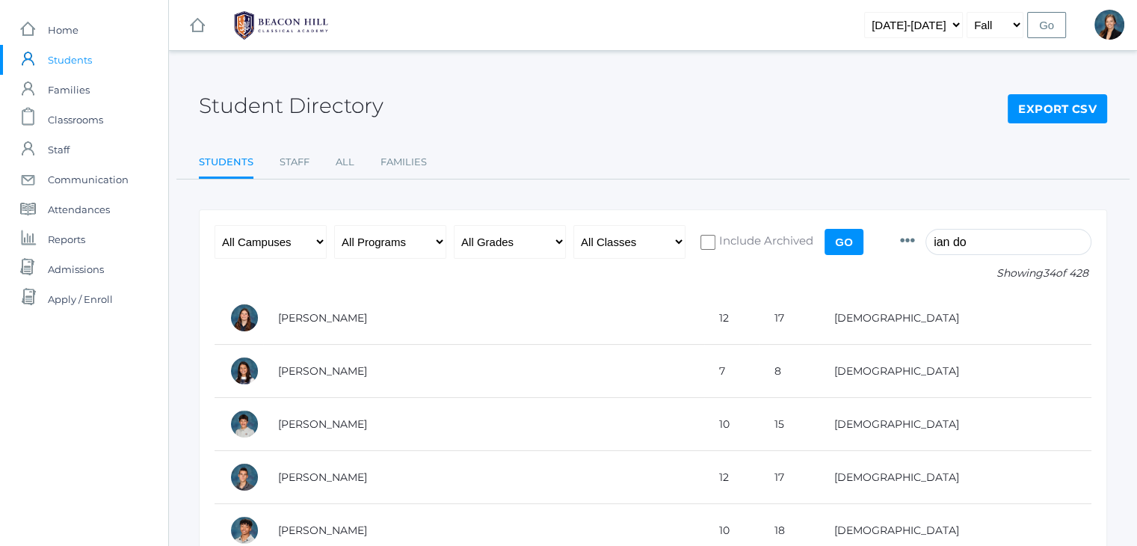
type input "ian do"
click at [924, 25] on select "2019-2020 2020-2021 2021-2022 2022-2023 2023-2024 2024-2025 2025-2026" at bounding box center [913, 25] width 99 height 26
select select "[DATE]-[DATE]"
click at [888, 12] on select "2019-2020 2020-2021 2021-2022 2022-2023 2023-2024 2024-2025 2025-2026" at bounding box center [913, 25] width 99 height 26
click at [1042, 25] on input "Go" at bounding box center [1046, 25] width 39 height 26
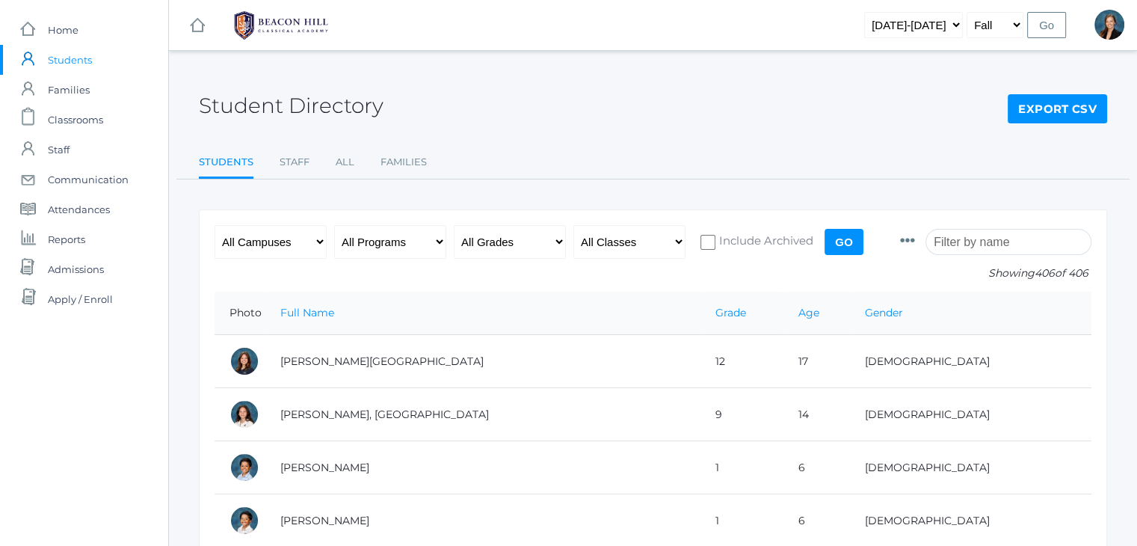
click at [985, 234] on input "search" at bounding box center [1008, 242] width 166 height 26
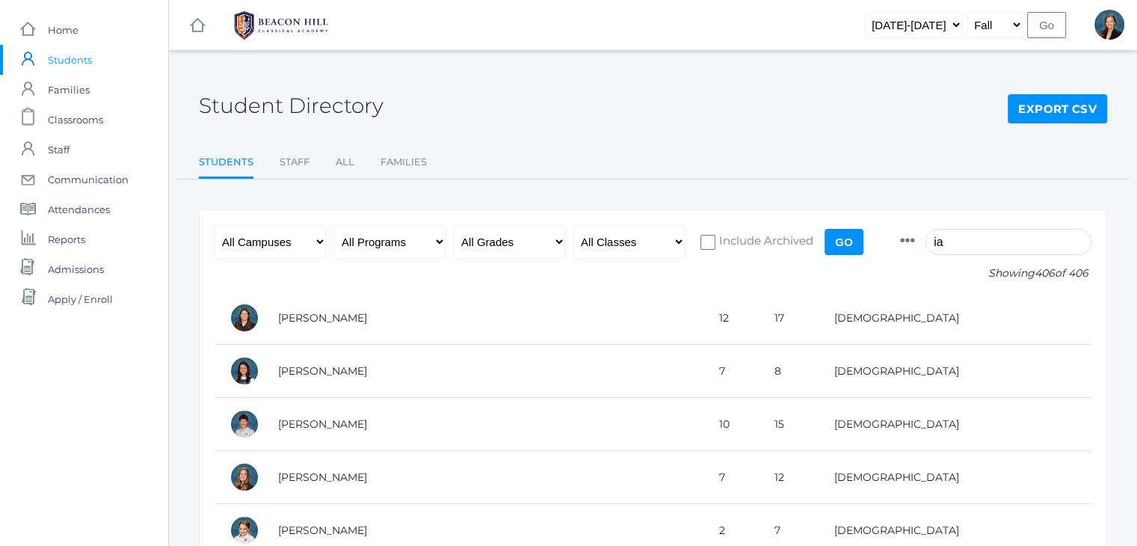
type input "i"
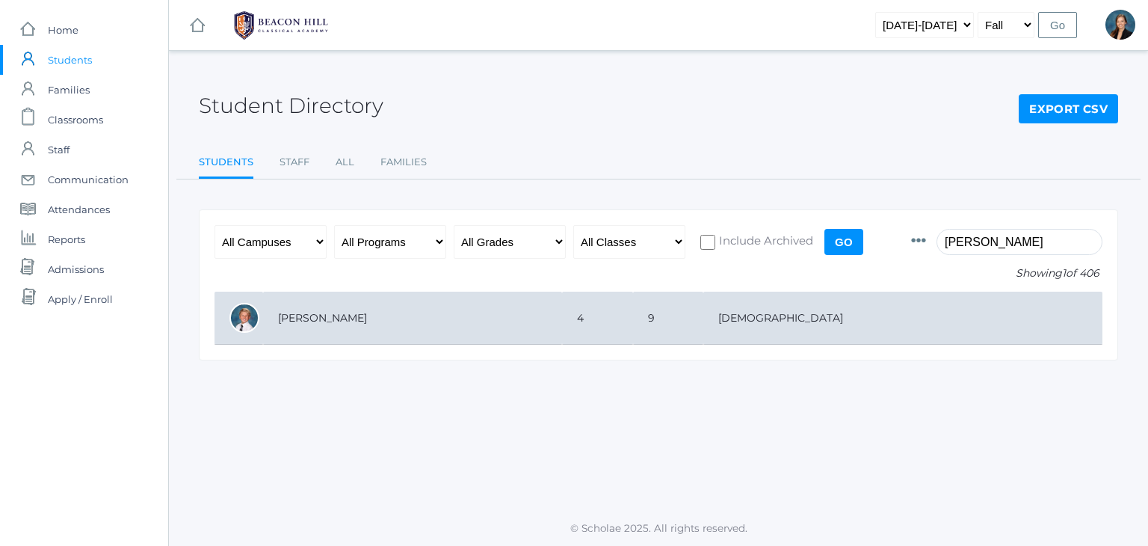
type input "doyle"
click at [520, 321] on td "[PERSON_NAME]" at bounding box center [412, 318] width 299 height 53
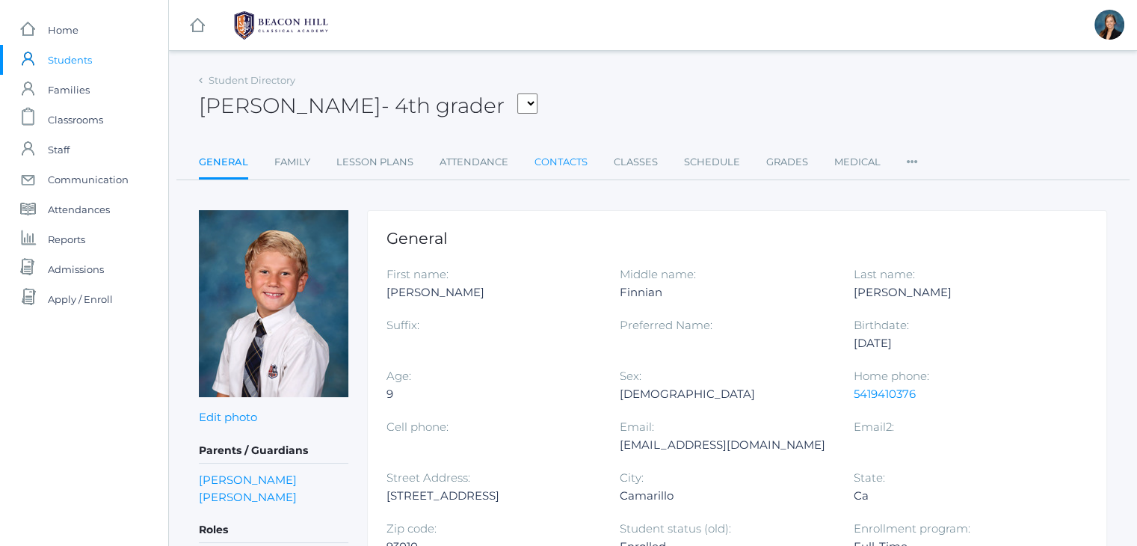
click at [561, 166] on link "Contacts" at bounding box center [560, 162] width 53 height 30
